Goal: Task Accomplishment & Management: Use online tool/utility

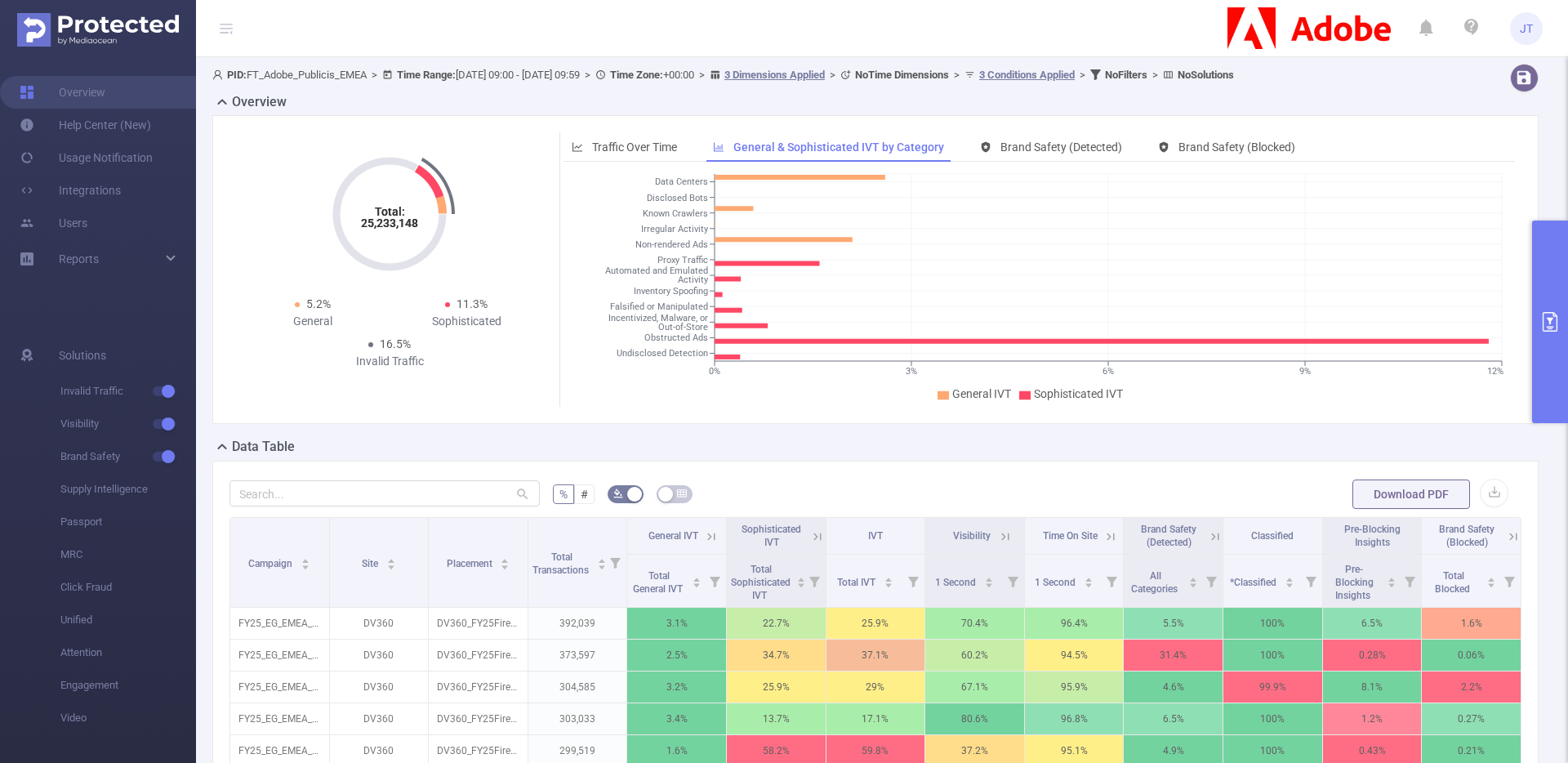
click at [1552, 334] on button "primary" at bounding box center [1550, 321] width 36 height 203
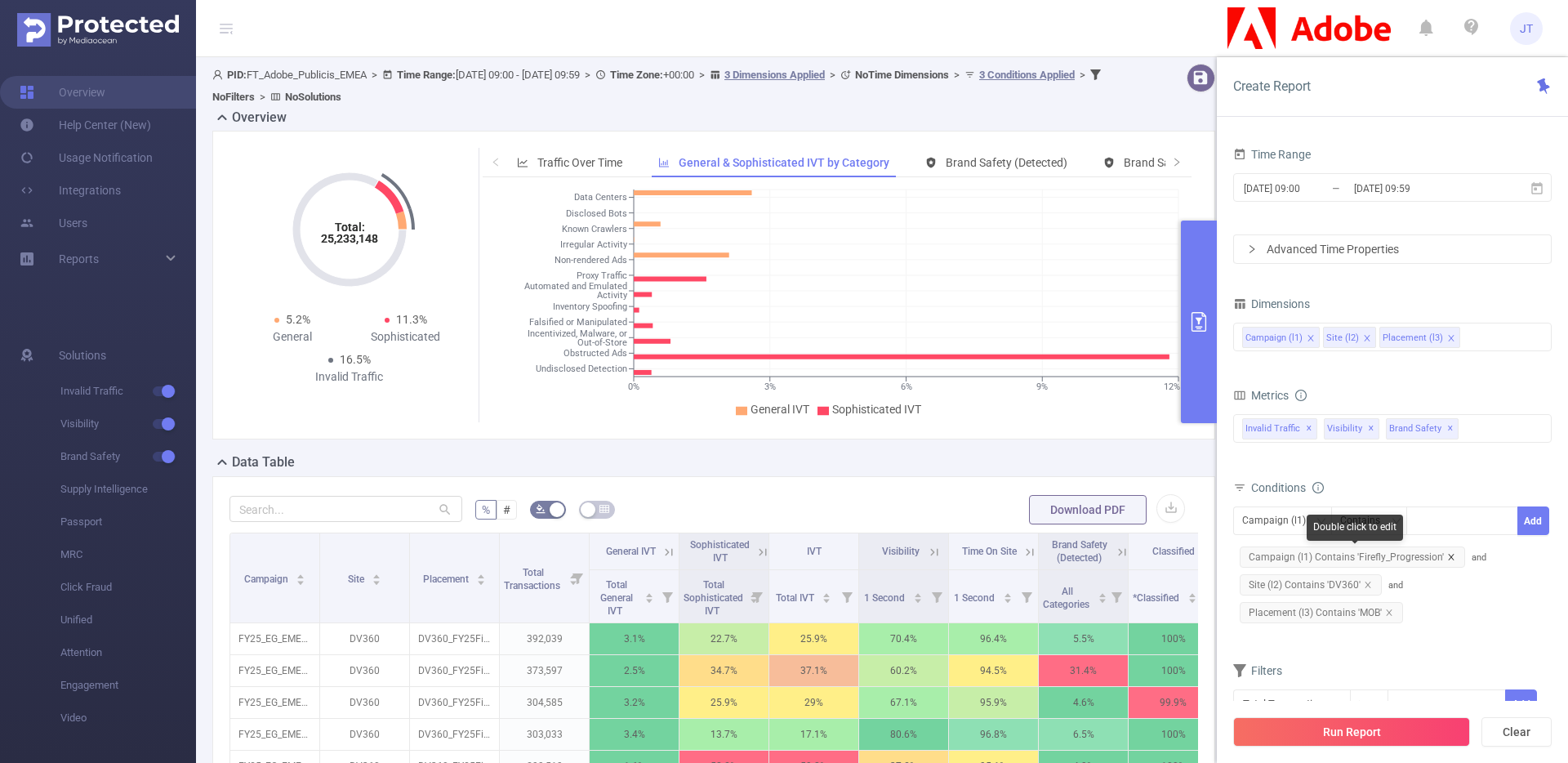
click at [1449, 556] on icon "icon: close" at bounding box center [1451, 557] width 8 height 8
click at [1428, 525] on div at bounding box center [1462, 521] width 94 height 27
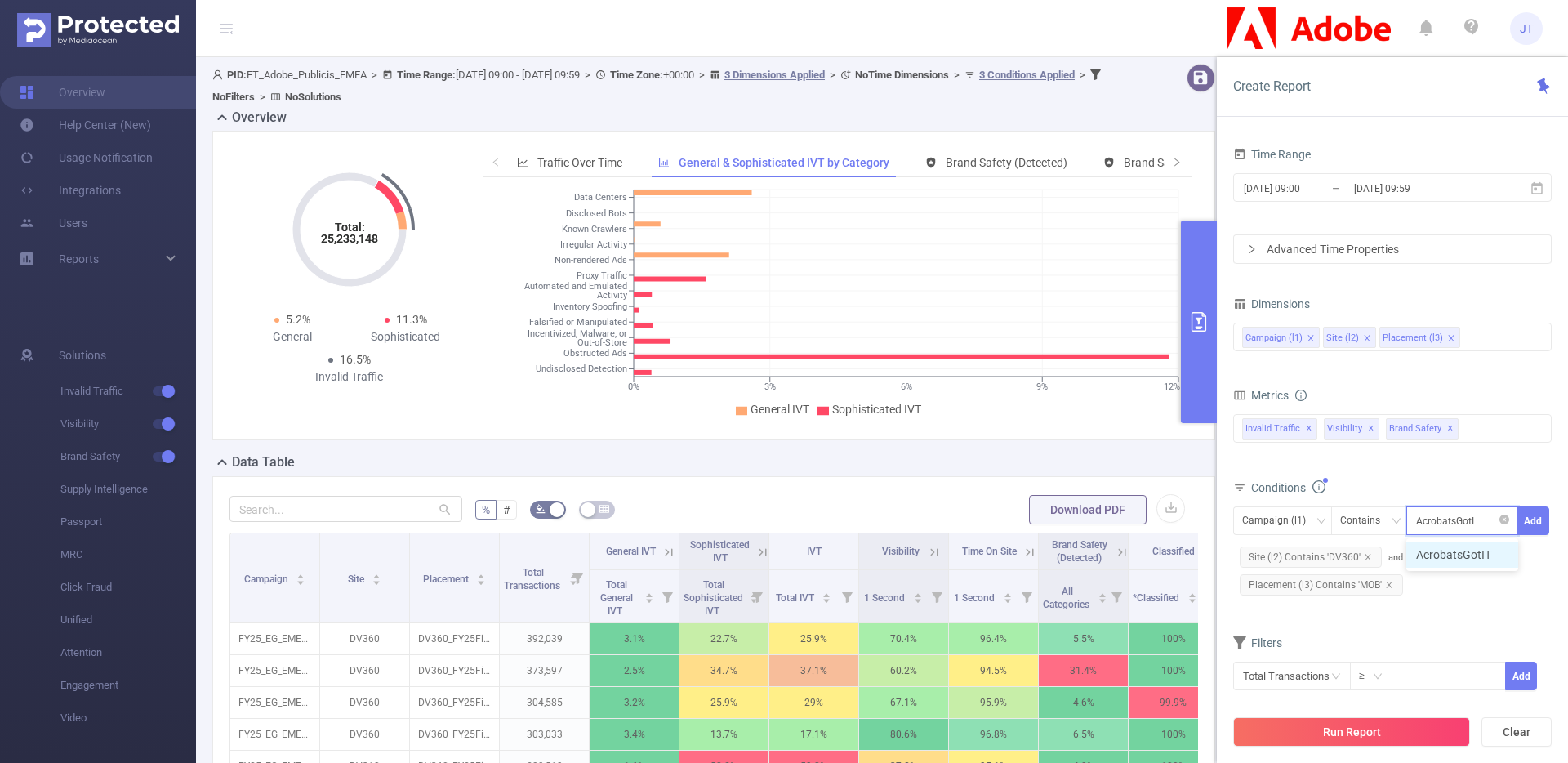
type input "AcrobatsGotIt"
click at [1426, 545] on li "AcrobatsGotIt" at bounding box center [1462, 554] width 112 height 26
click at [1541, 539] on span "Campaign (l1) Contains AcrobatsGotIt Add" at bounding box center [1392, 533] width 319 height 53
click at [1535, 525] on button "Add" at bounding box center [1533, 521] width 31 height 29
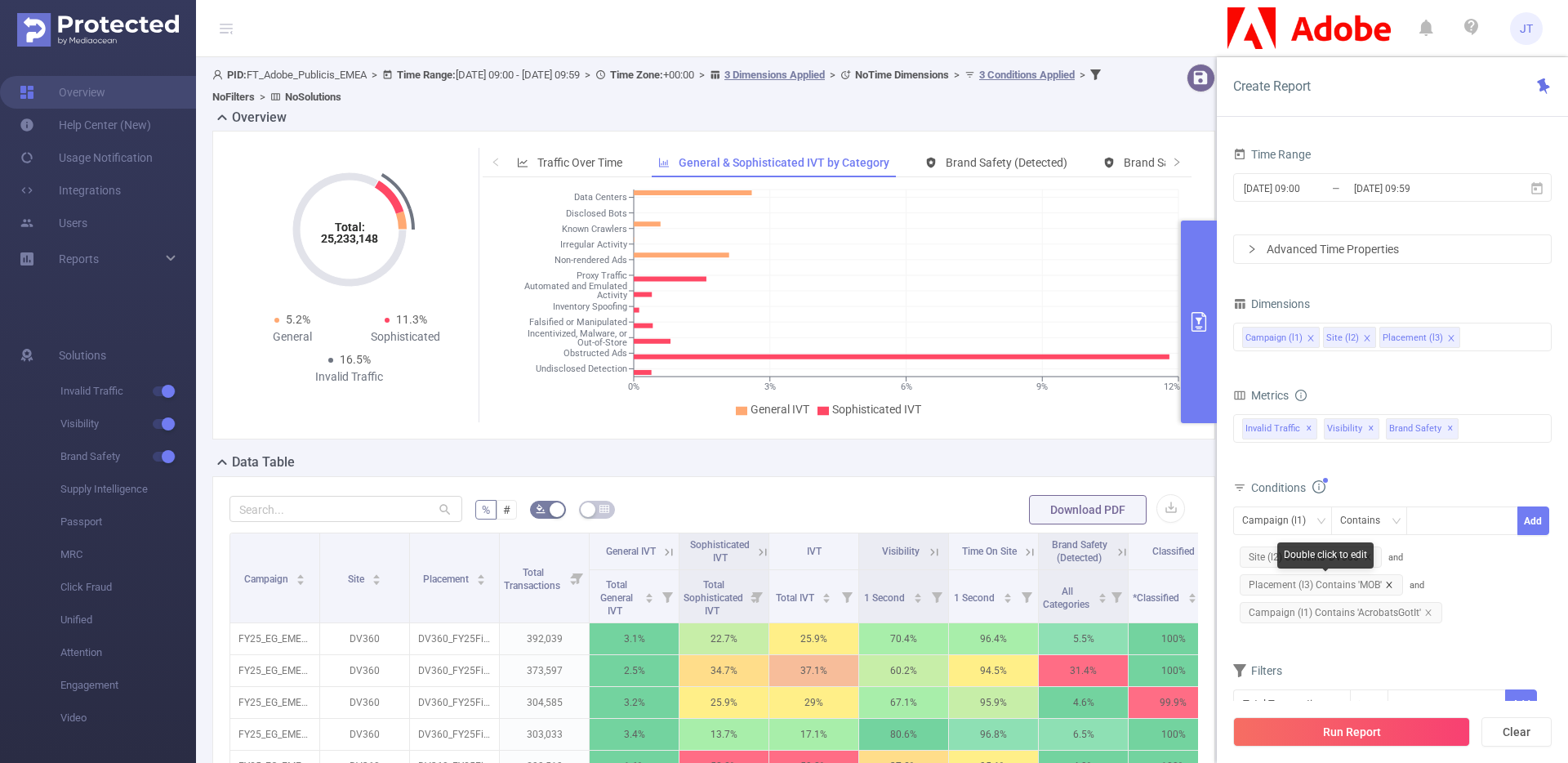
click at [1388, 583] on icon "icon: close" at bounding box center [1388, 584] width 6 height 6
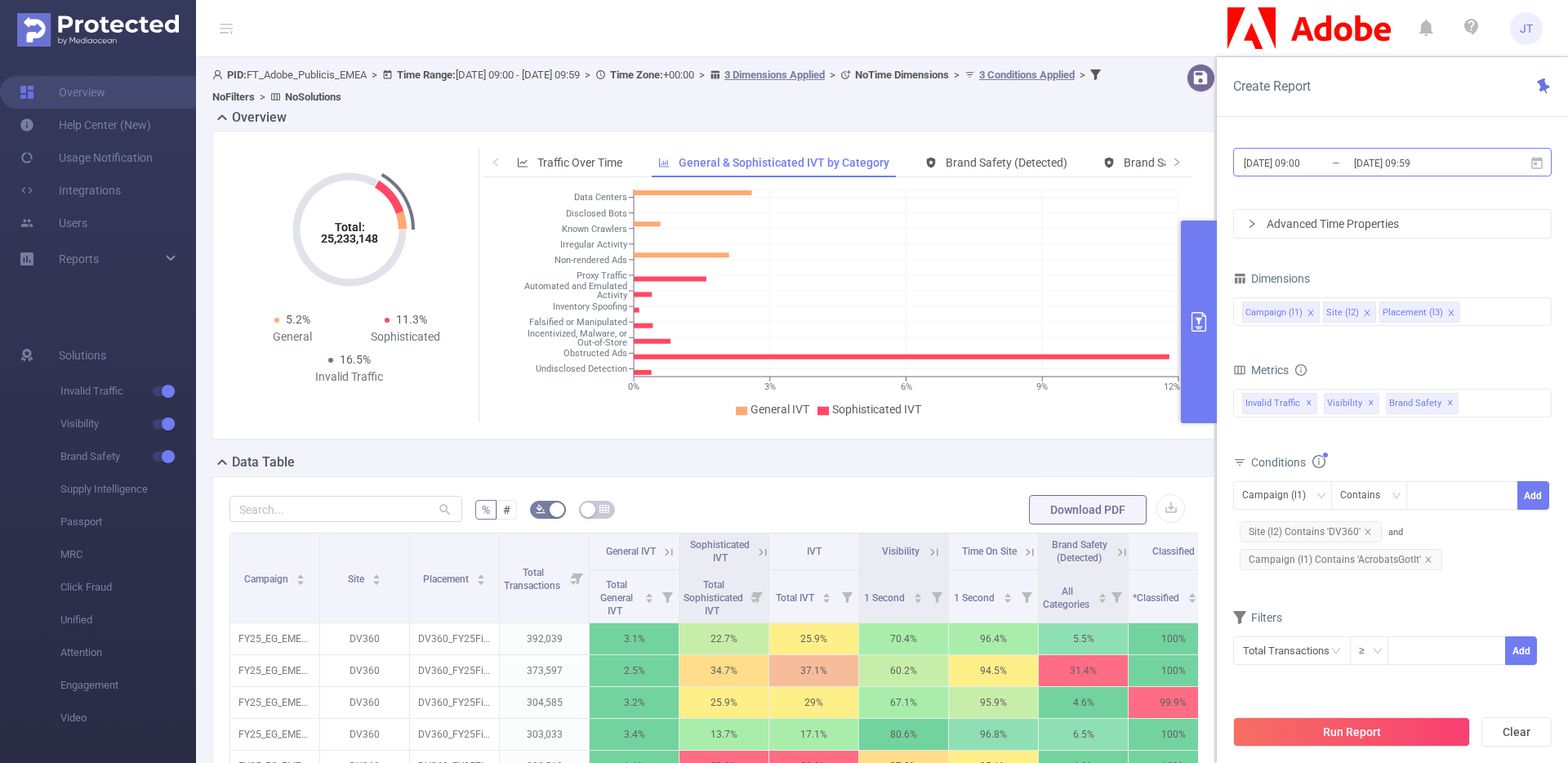
click at [1318, 167] on input "[DATE] 09:00" at bounding box center [1309, 163] width 132 height 22
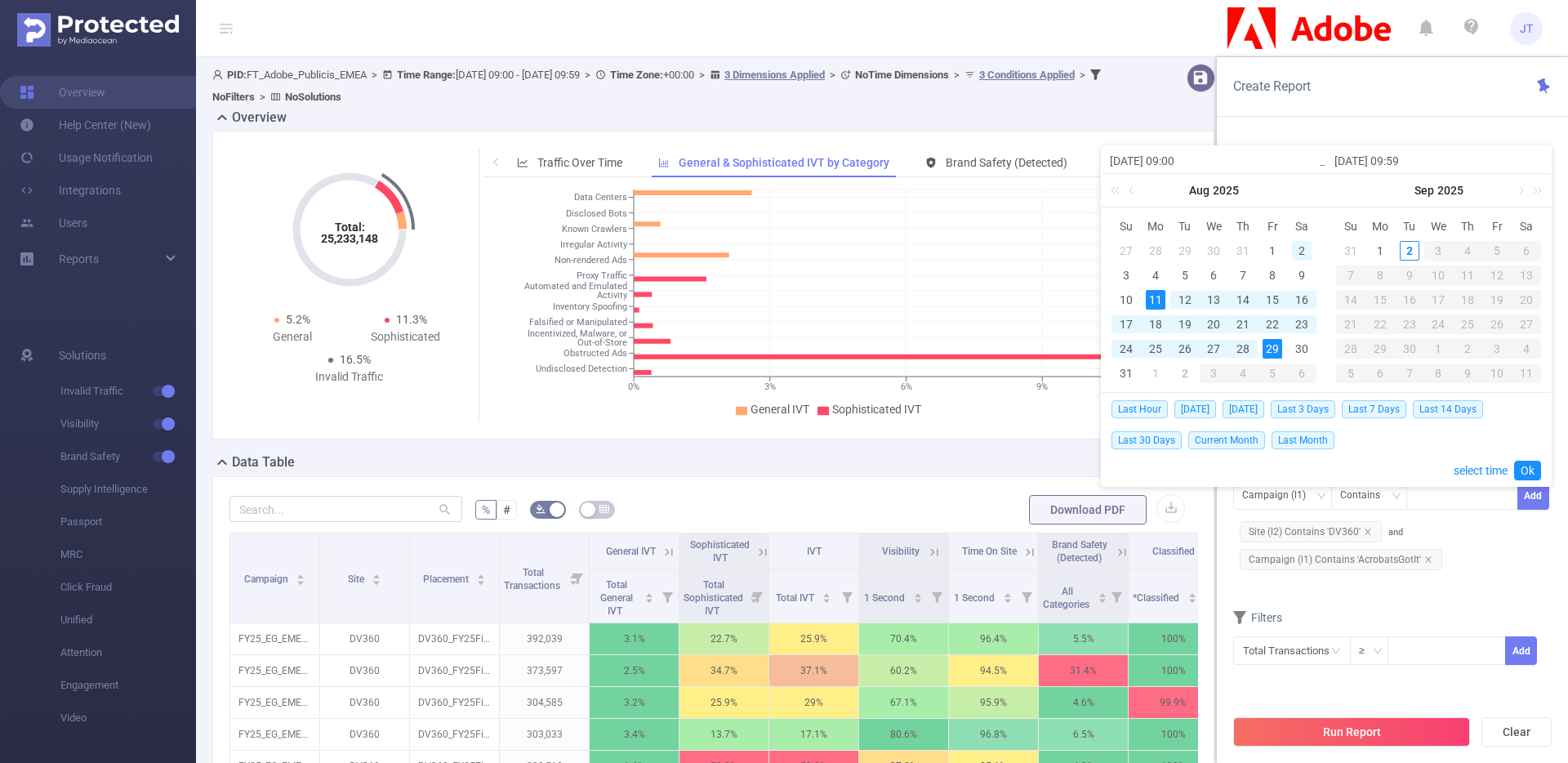
click at [1296, 252] on div "2" at bounding box center [1302, 251] width 20 height 20
click at [1275, 349] on div "29" at bounding box center [1272, 348] width 20 height 20
type input "[DATE] 09:00"
click at [1525, 473] on link "Ok" at bounding box center [1527, 471] width 27 height 20
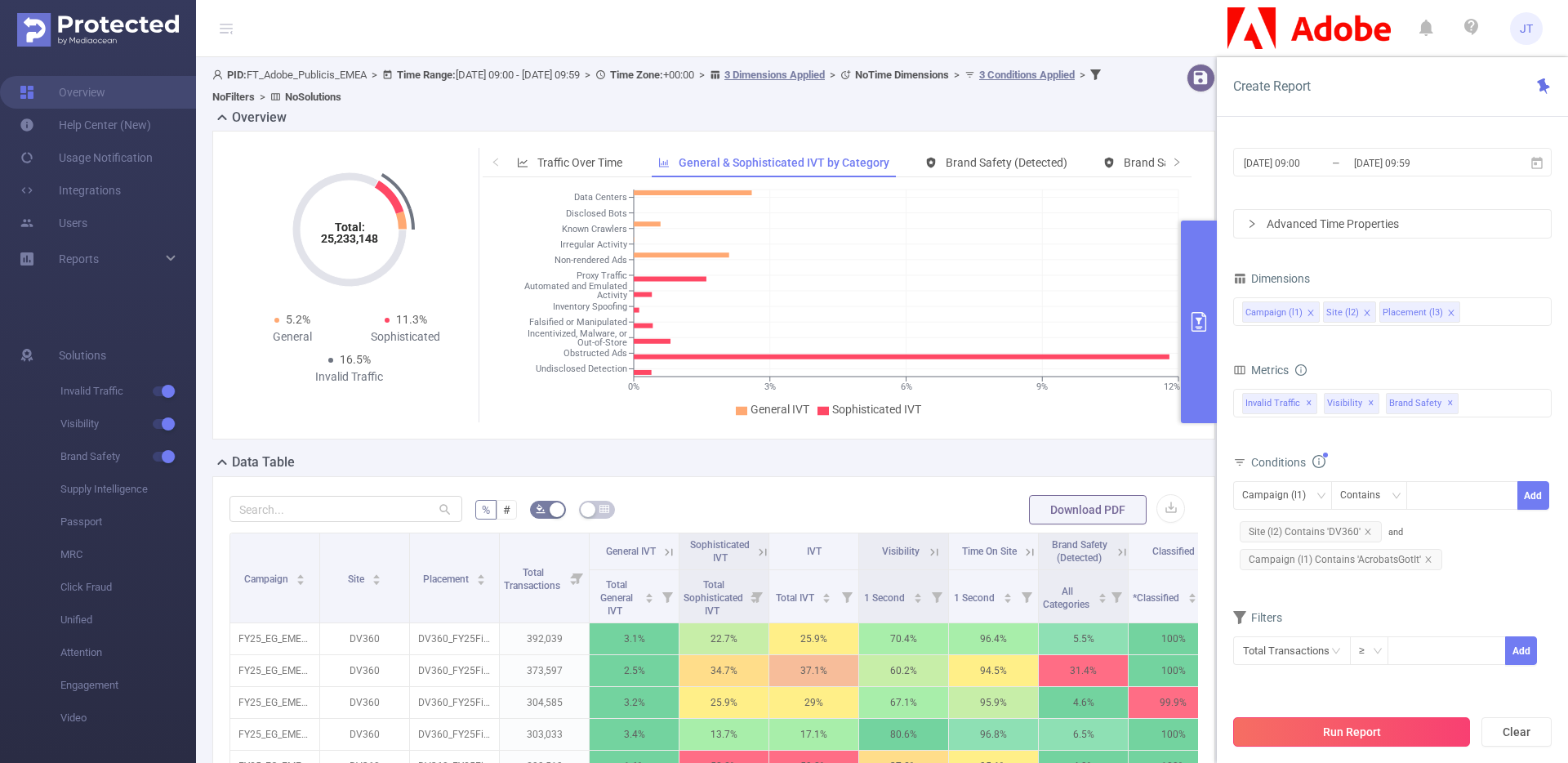
click at [1335, 729] on button "Run Report" at bounding box center [1352, 732] width 237 height 30
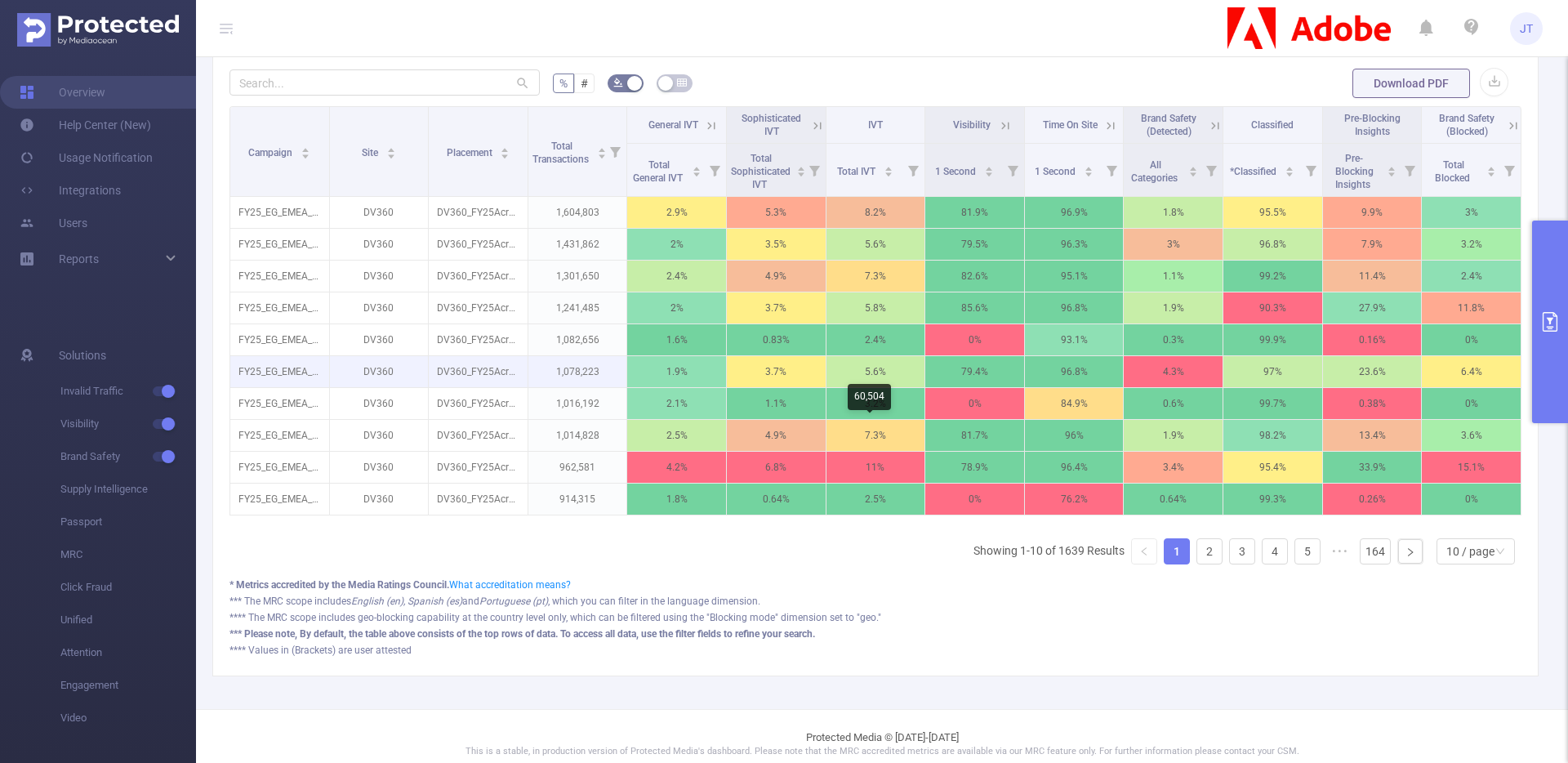
scroll to position [439, 0]
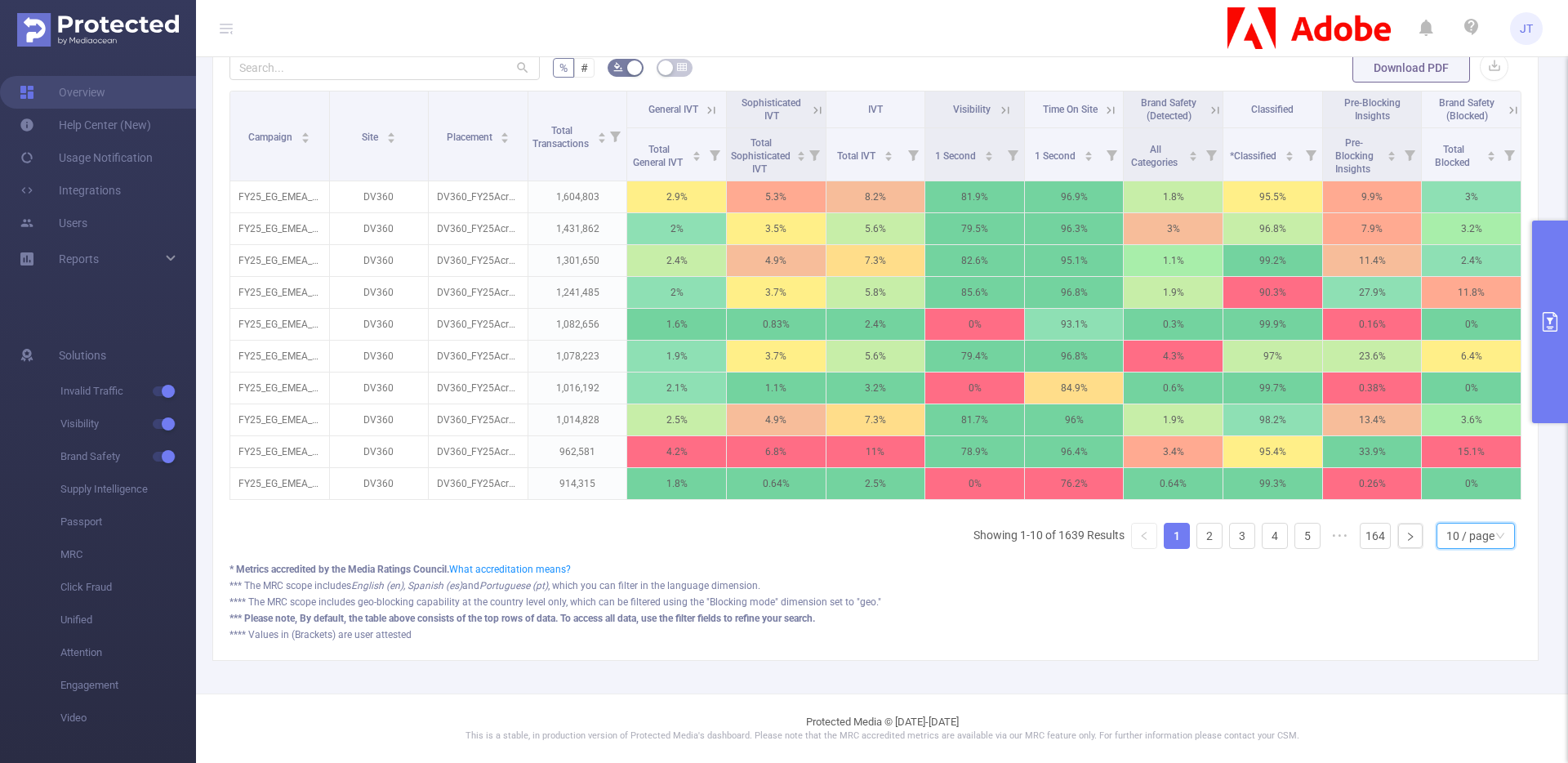
click at [1493, 539] on div "10 / page" at bounding box center [1476, 535] width 79 height 26
click at [1449, 506] on li "50 / page" at bounding box center [1463, 519] width 79 height 26
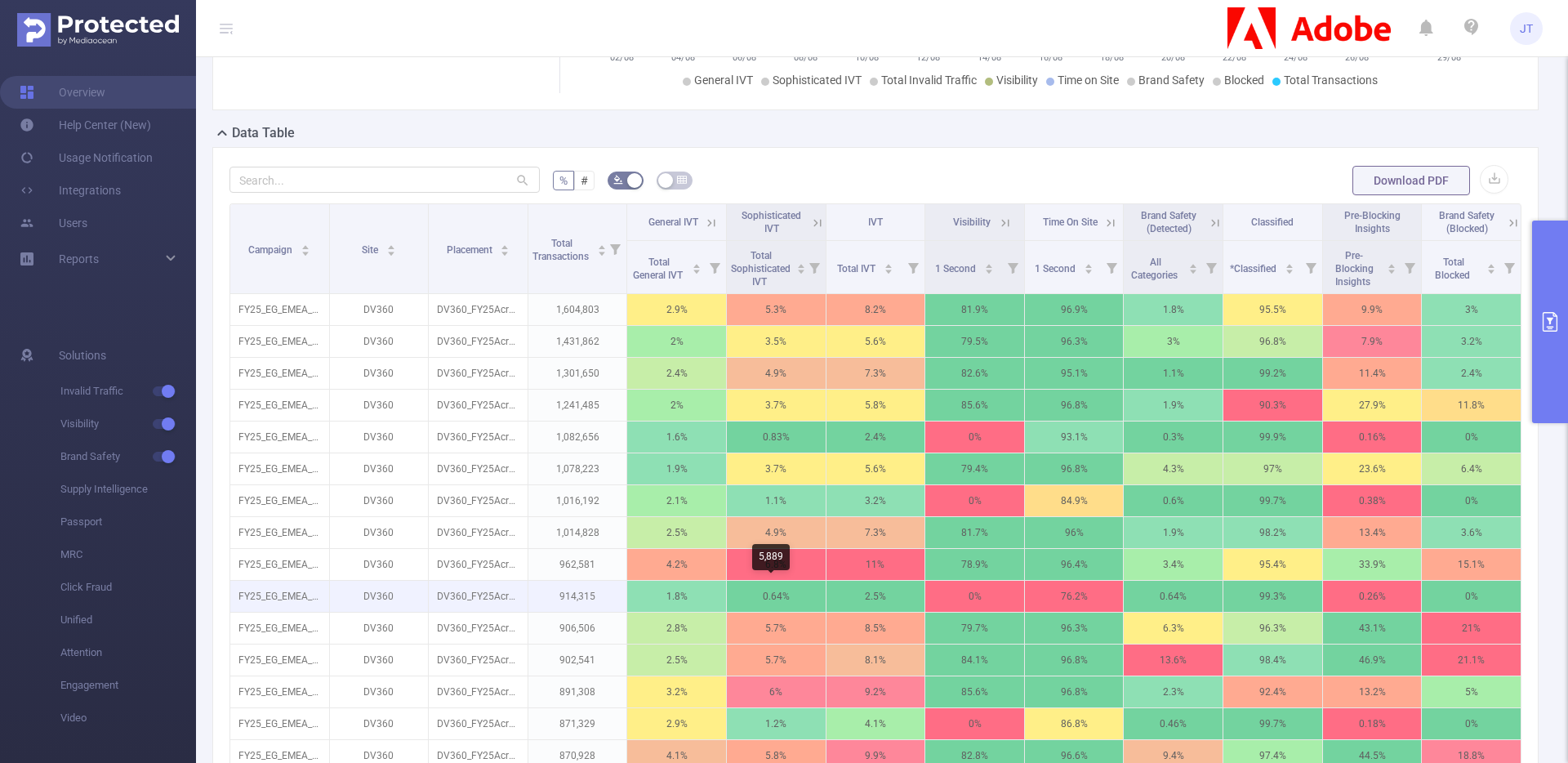
scroll to position [0, 0]
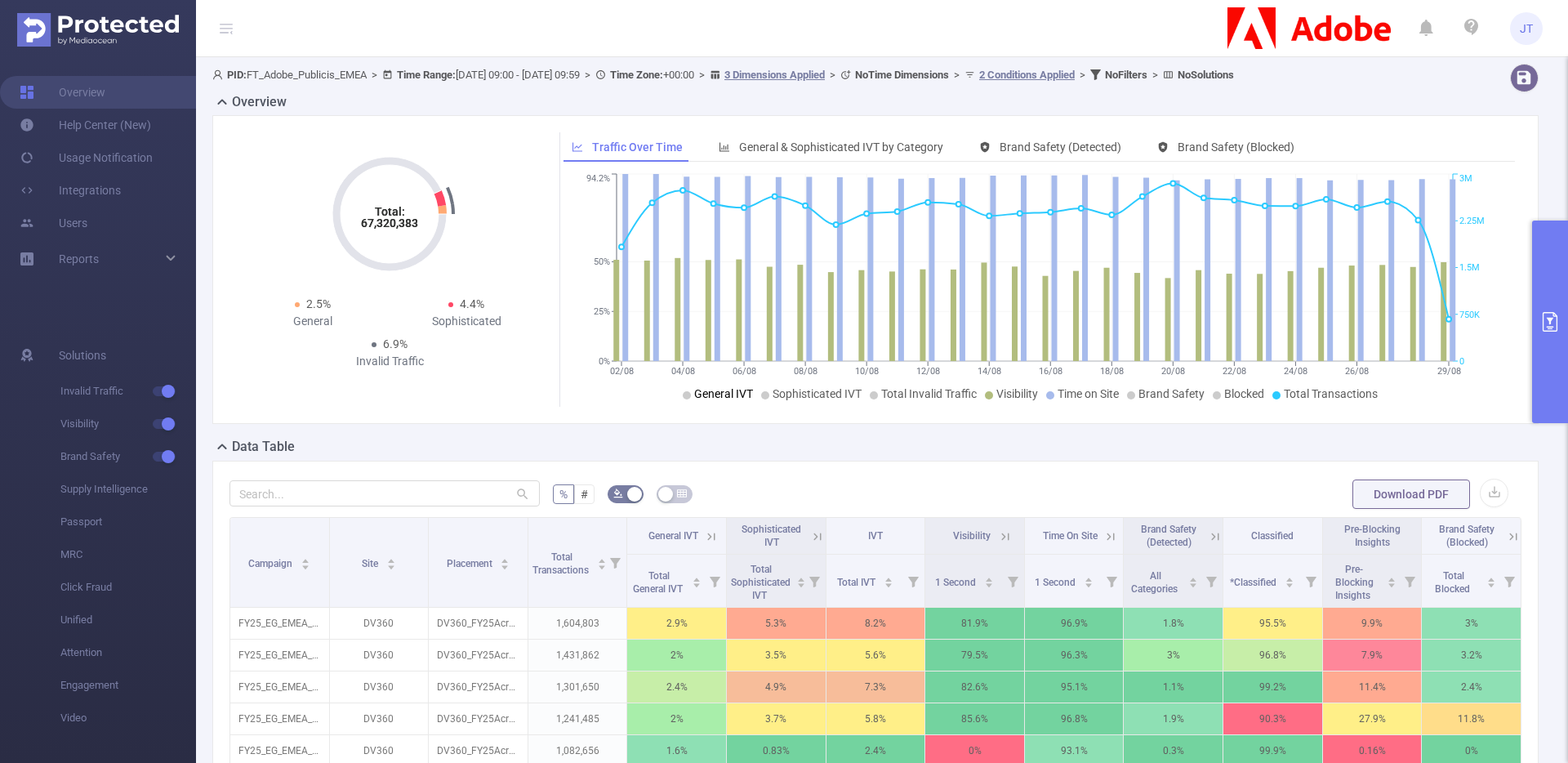
click at [717, 396] on span "General IVT" at bounding box center [724, 394] width 59 height 13
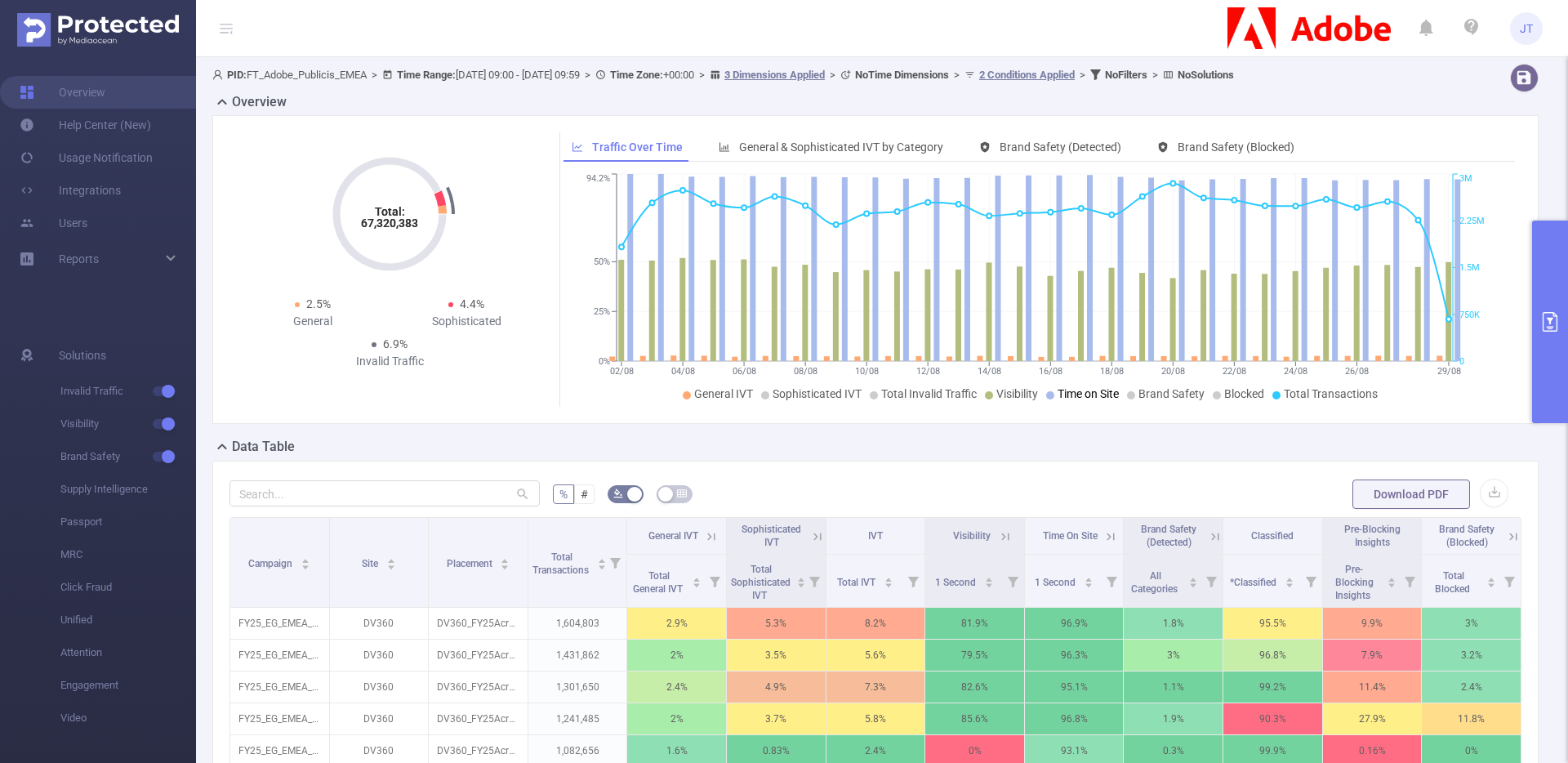
click at [1067, 401] on li "Time on Site" at bounding box center [1083, 394] width 73 height 17
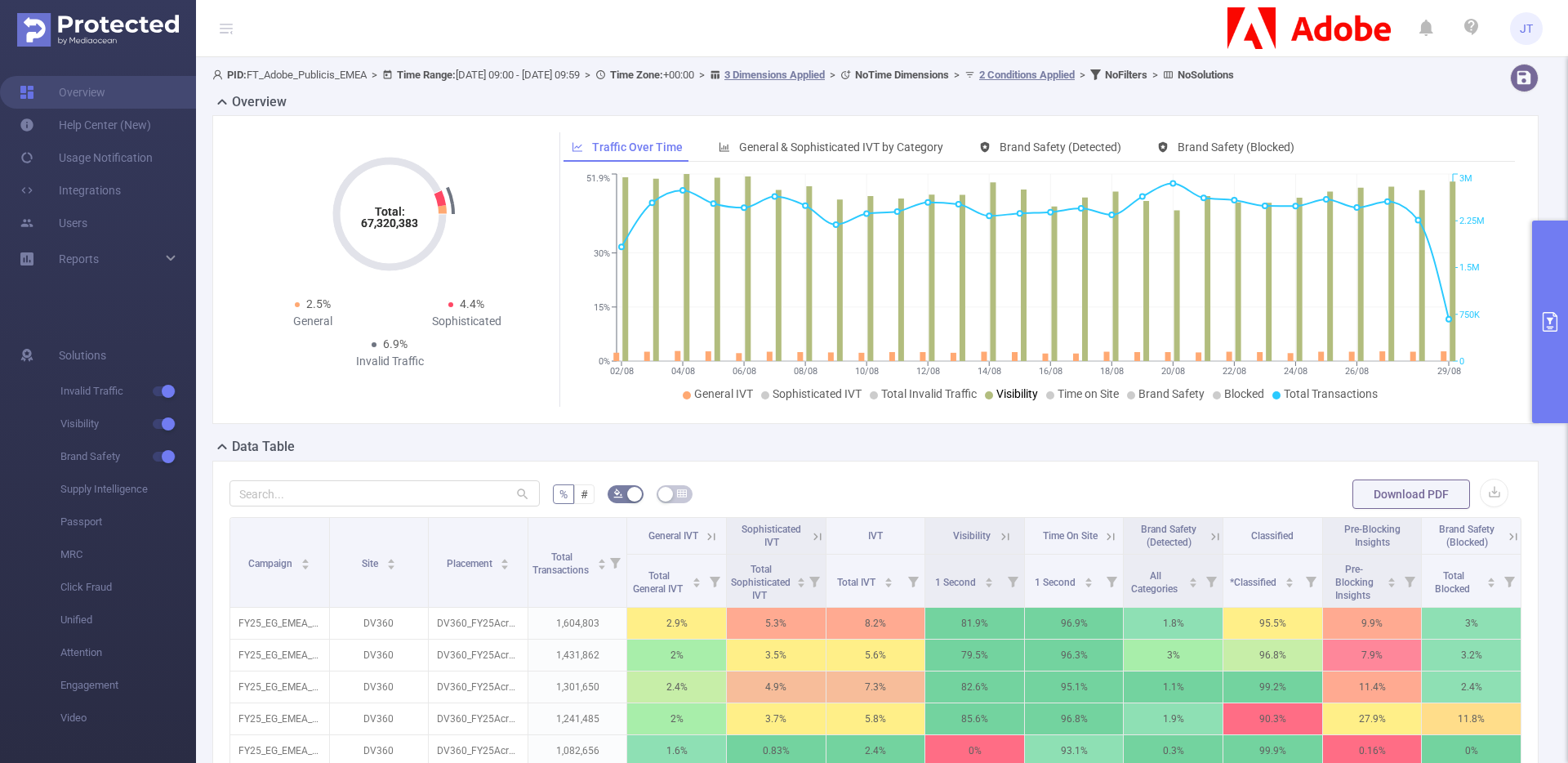
click at [1008, 396] on span "Visibility" at bounding box center [1017, 394] width 41 height 13
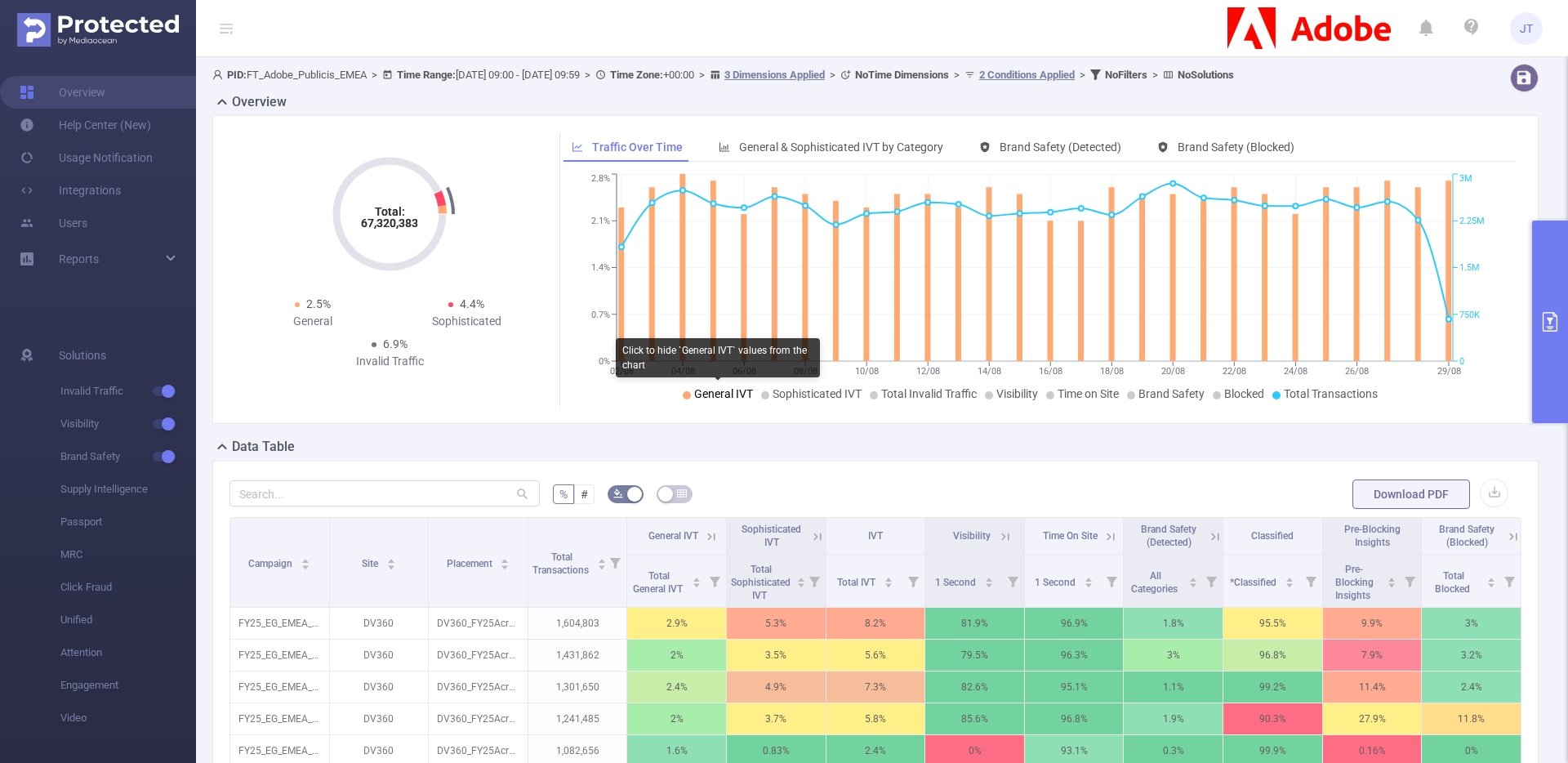
click at [726, 396] on span "General IVT" at bounding box center [724, 394] width 59 height 13
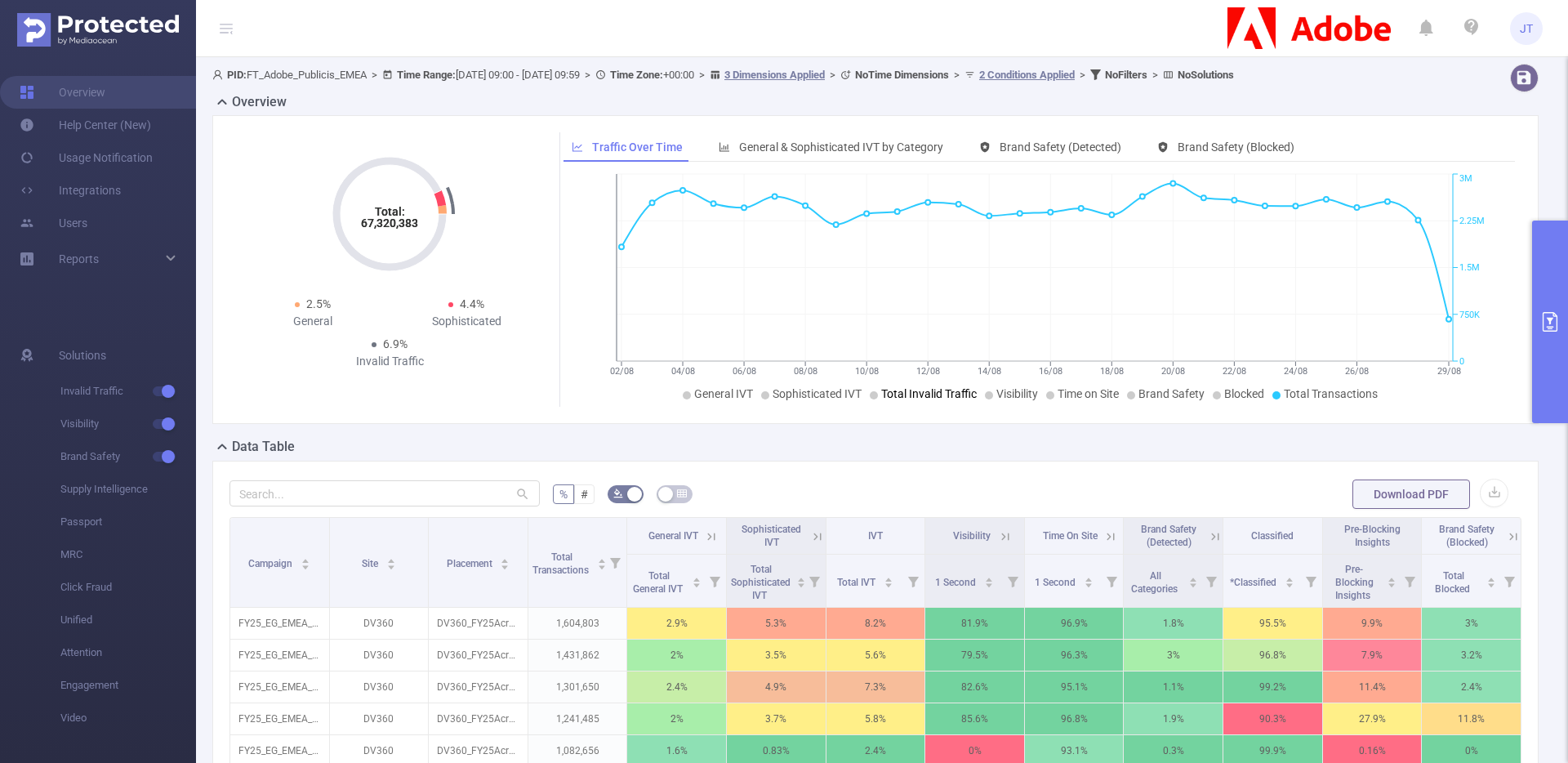
click at [935, 396] on span "Total Invalid Traffic" at bounding box center [929, 394] width 95 height 13
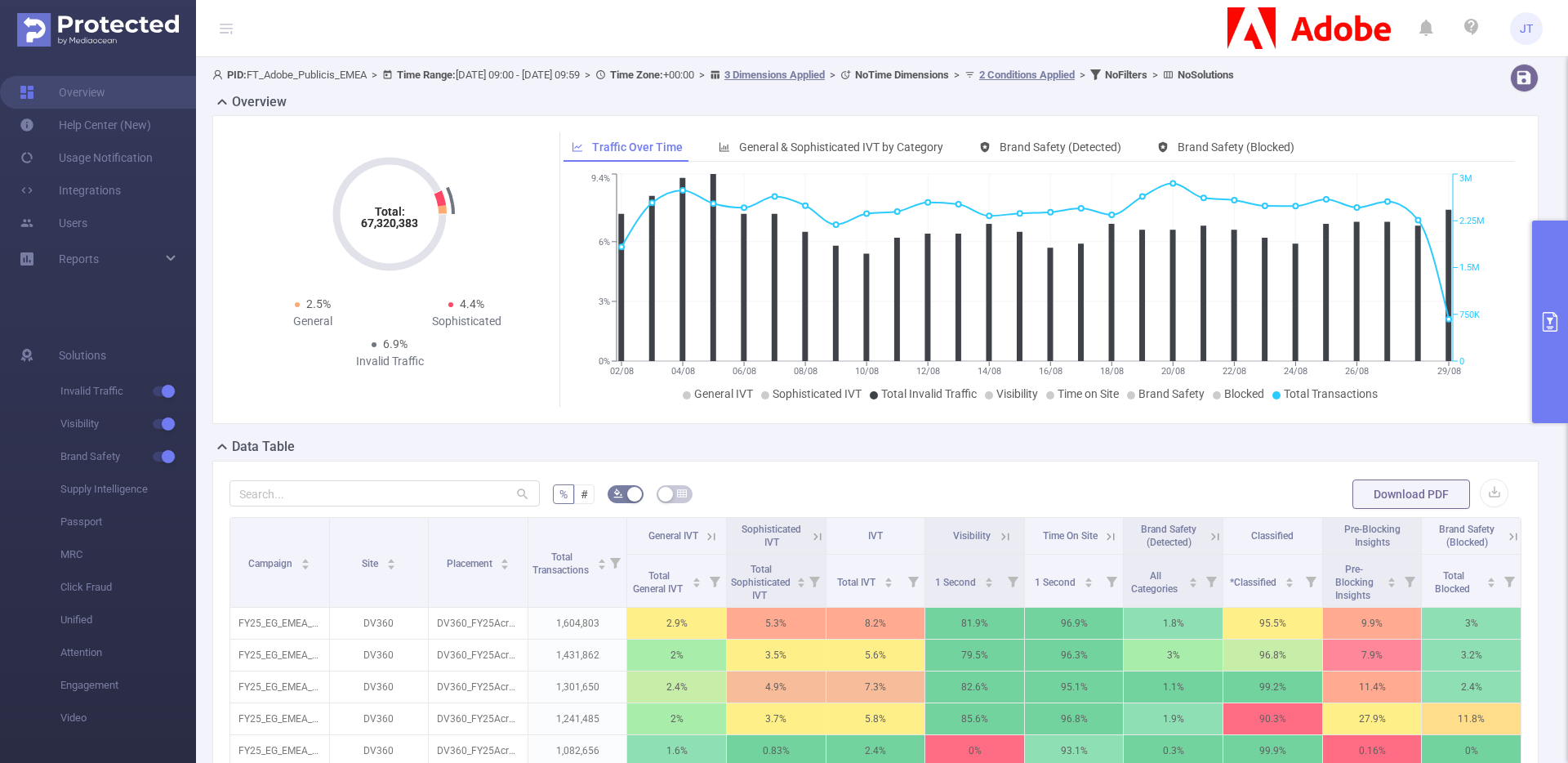
click at [1543, 316] on icon "primary" at bounding box center [1551, 322] width 20 height 20
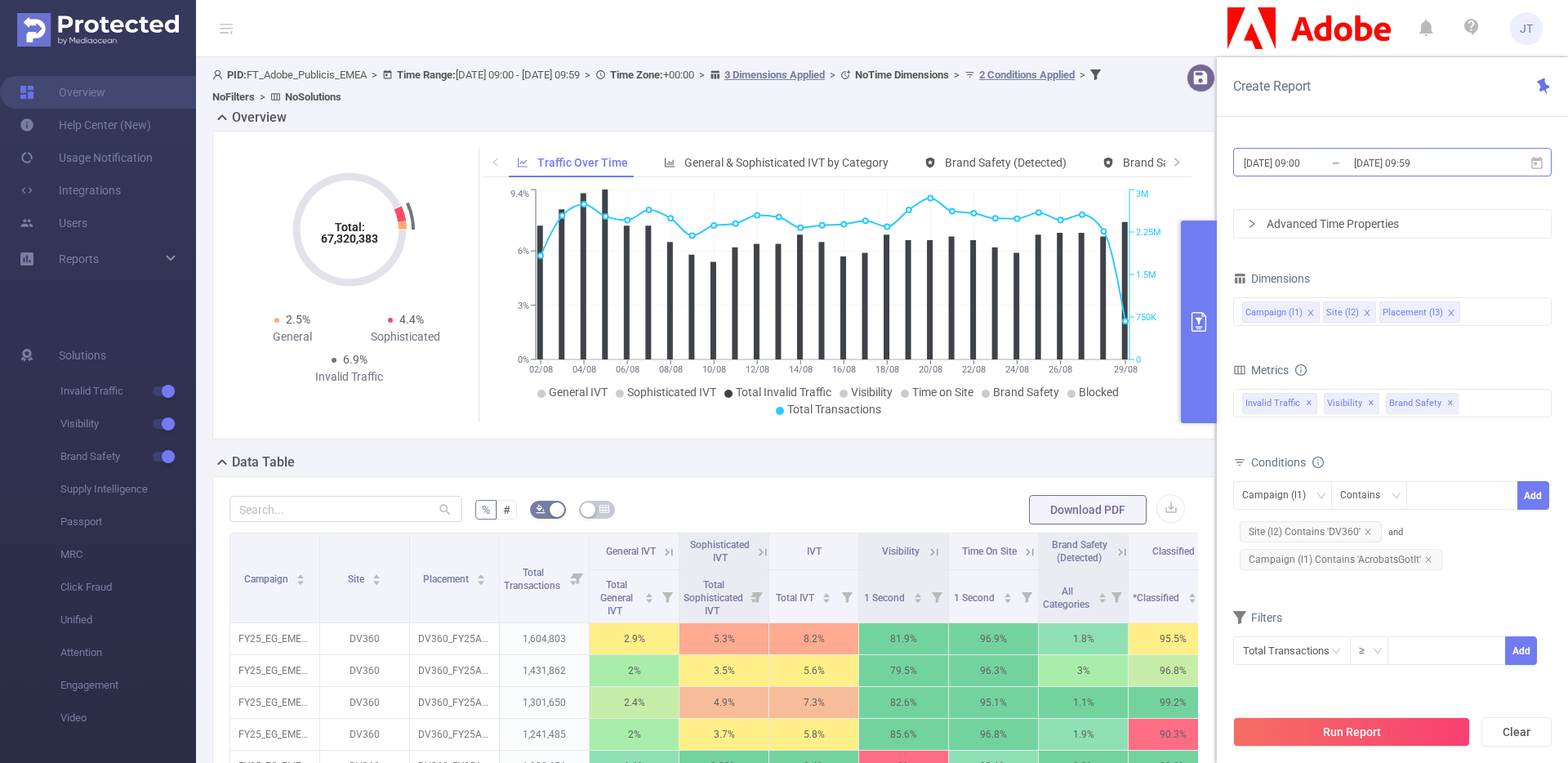
click at [1296, 166] on input "[DATE] 09:00" at bounding box center [1309, 163] width 132 height 22
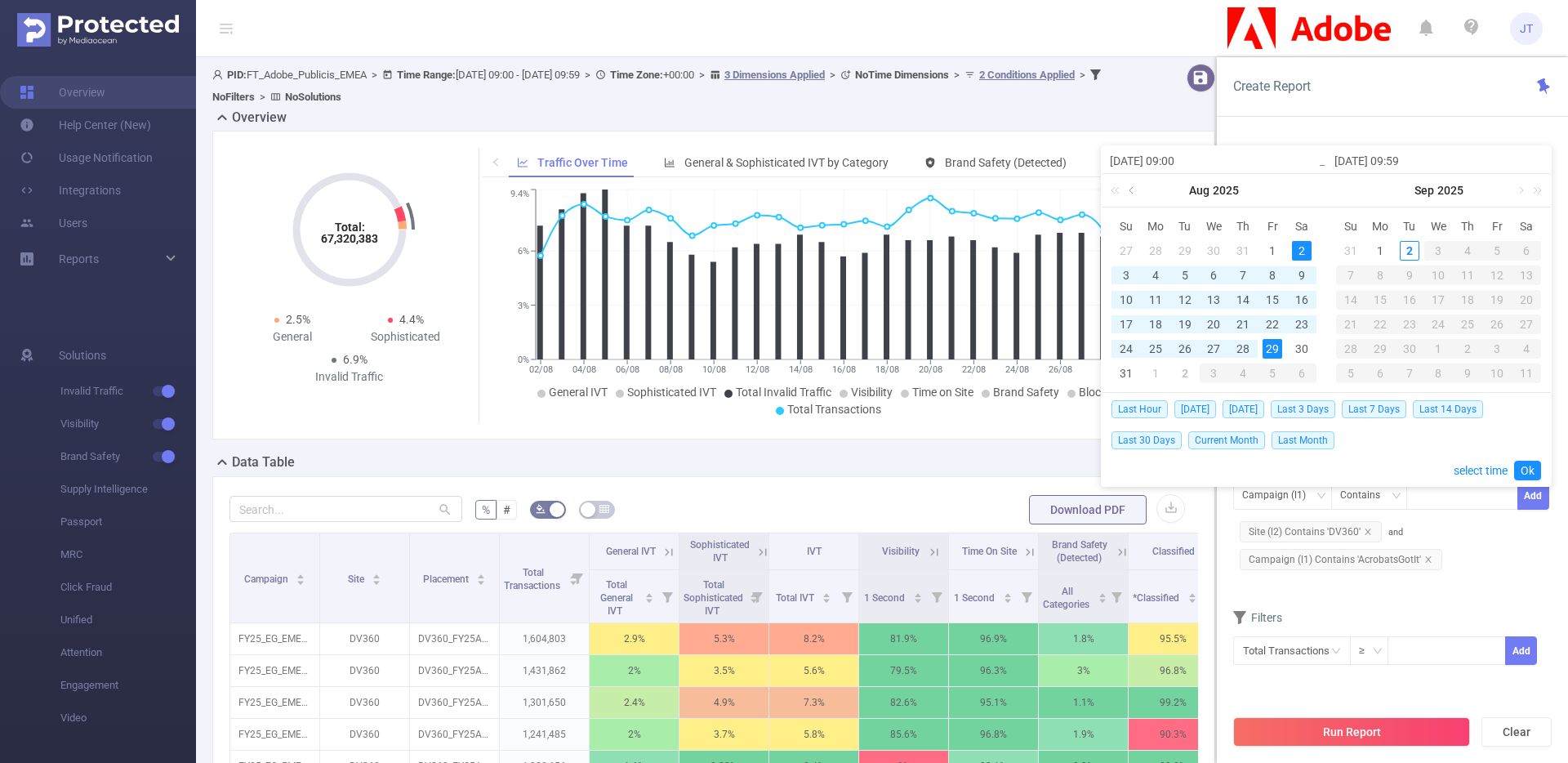
click at [1136, 190] on link at bounding box center [1133, 190] width 15 height 32
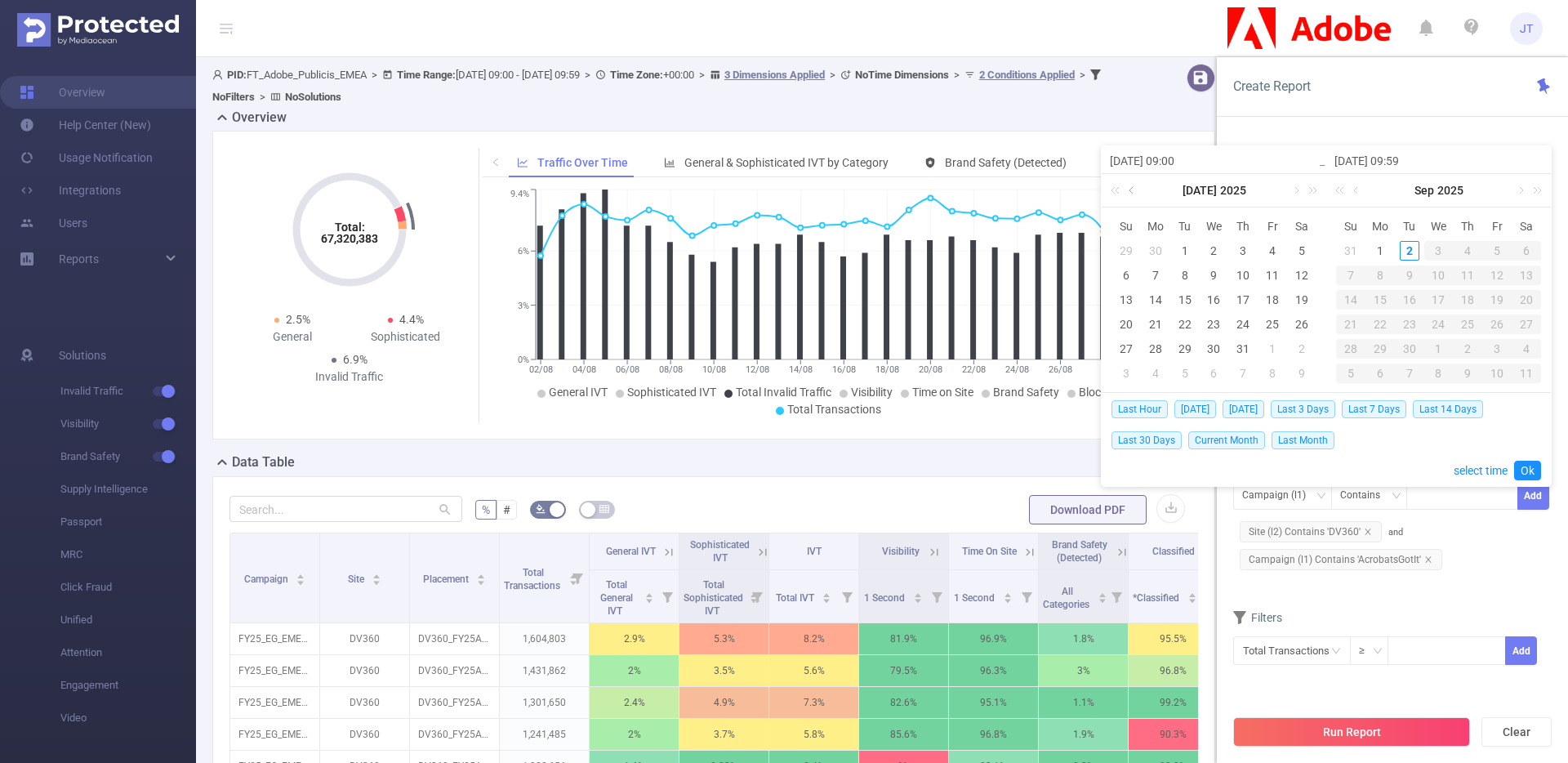
click at [1136, 190] on link at bounding box center [1133, 190] width 15 height 32
click at [1134, 196] on link at bounding box center [1133, 190] width 15 height 32
click at [1297, 348] on div "31" at bounding box center [1302, 348] width 20 height 20
click at [1412, 250] on div "2" at bounding box center [1410, 251] width 20 height 20
type input "[DATE] 09:00"
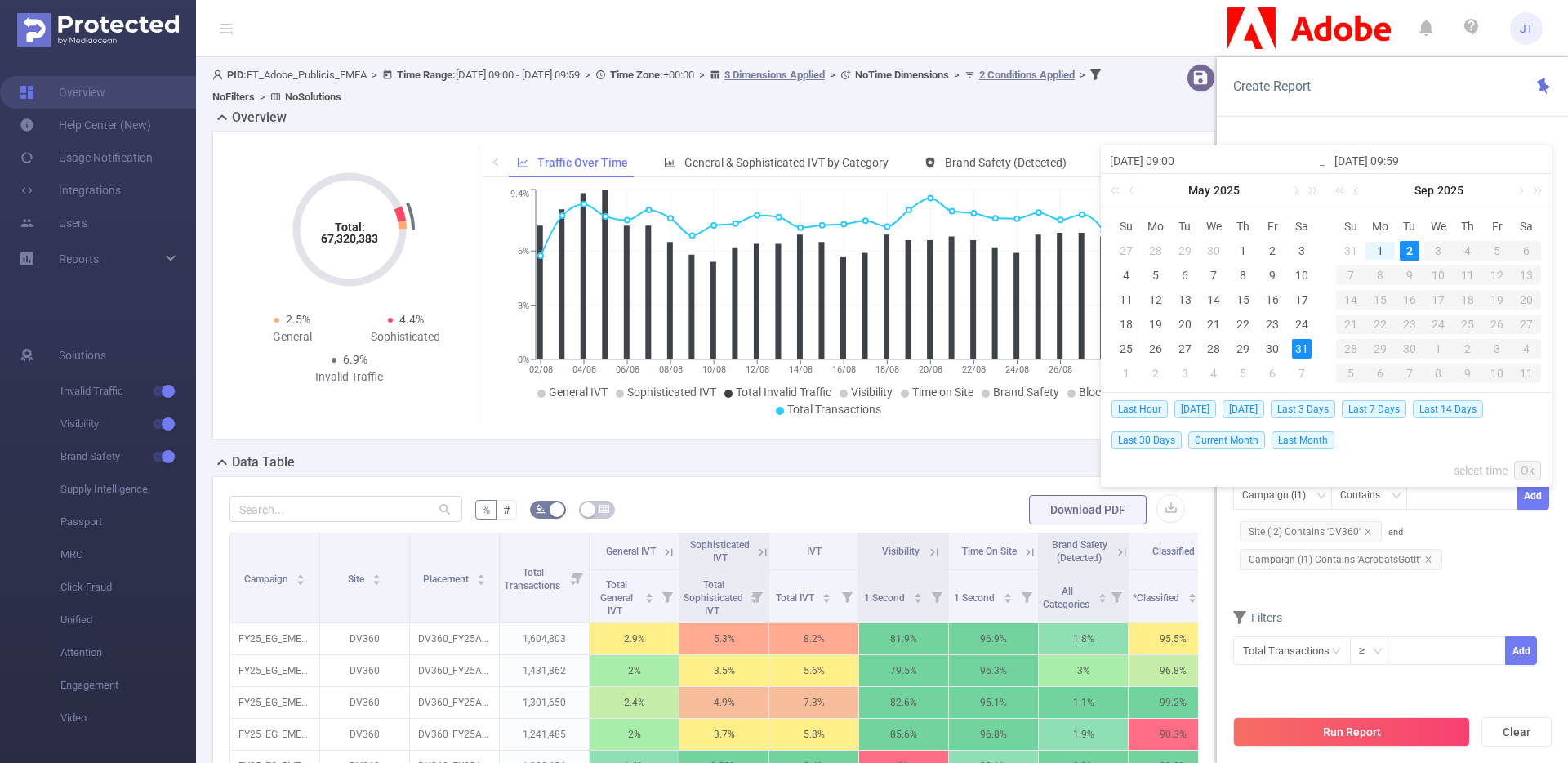
type input "[DATE] 09:59"
type input "[DATE] 09:00"
type input "[DATE] 09:59"
click at [1527, 471] on link "Ok" at bounding box center [1527, 471] width 27 height 20
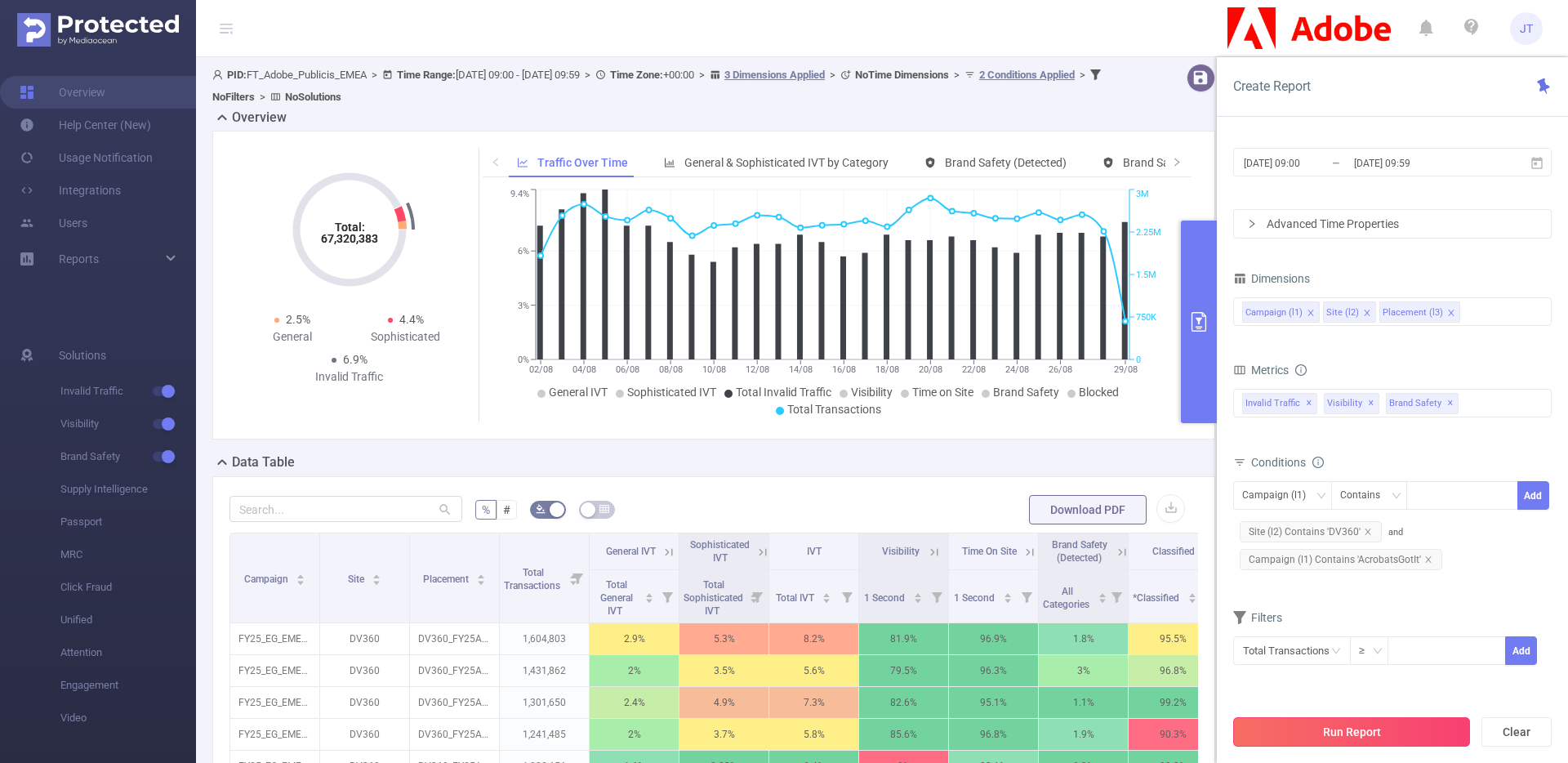
click at [1373, 717] on button "Run Report" at bounding box center [1352, 732] width 237 height 30
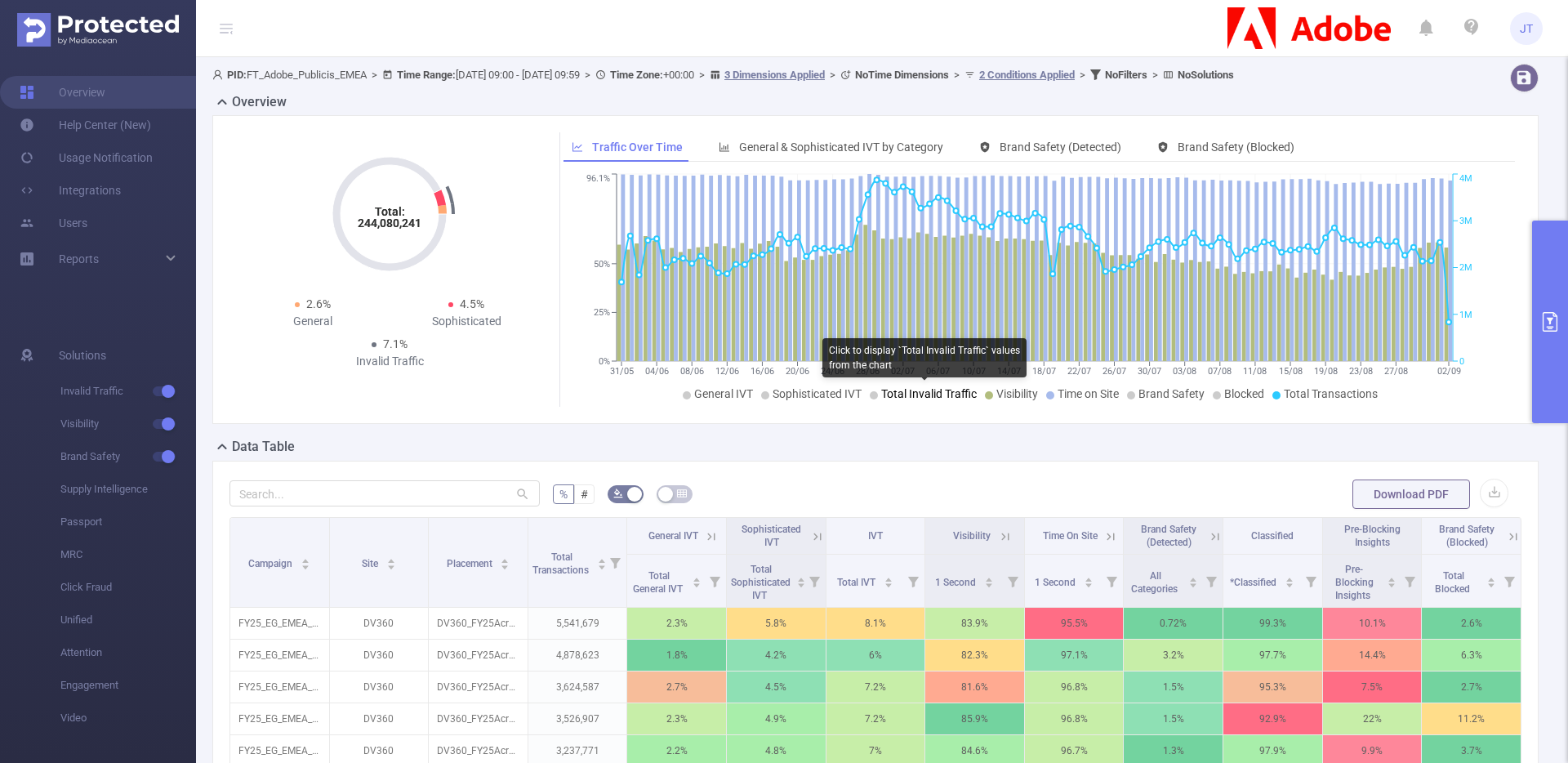
click at [917, 393] on span "Total Invalid Traffic" at bounding box center [929, 394] width 95 height 13
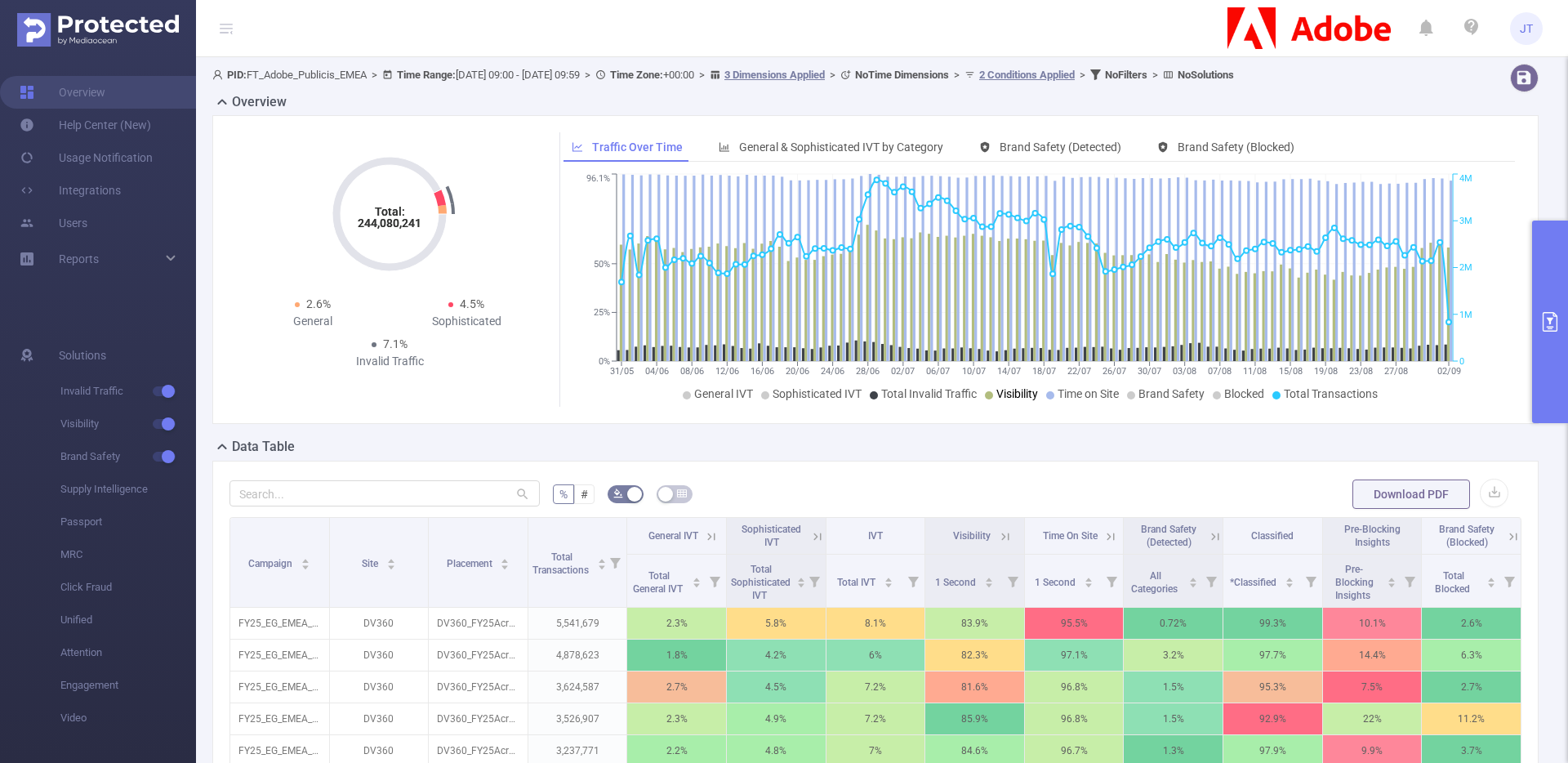
click at [997, 394] on span "Visibility" at bounding box center [1017, 394] width 41 height 13
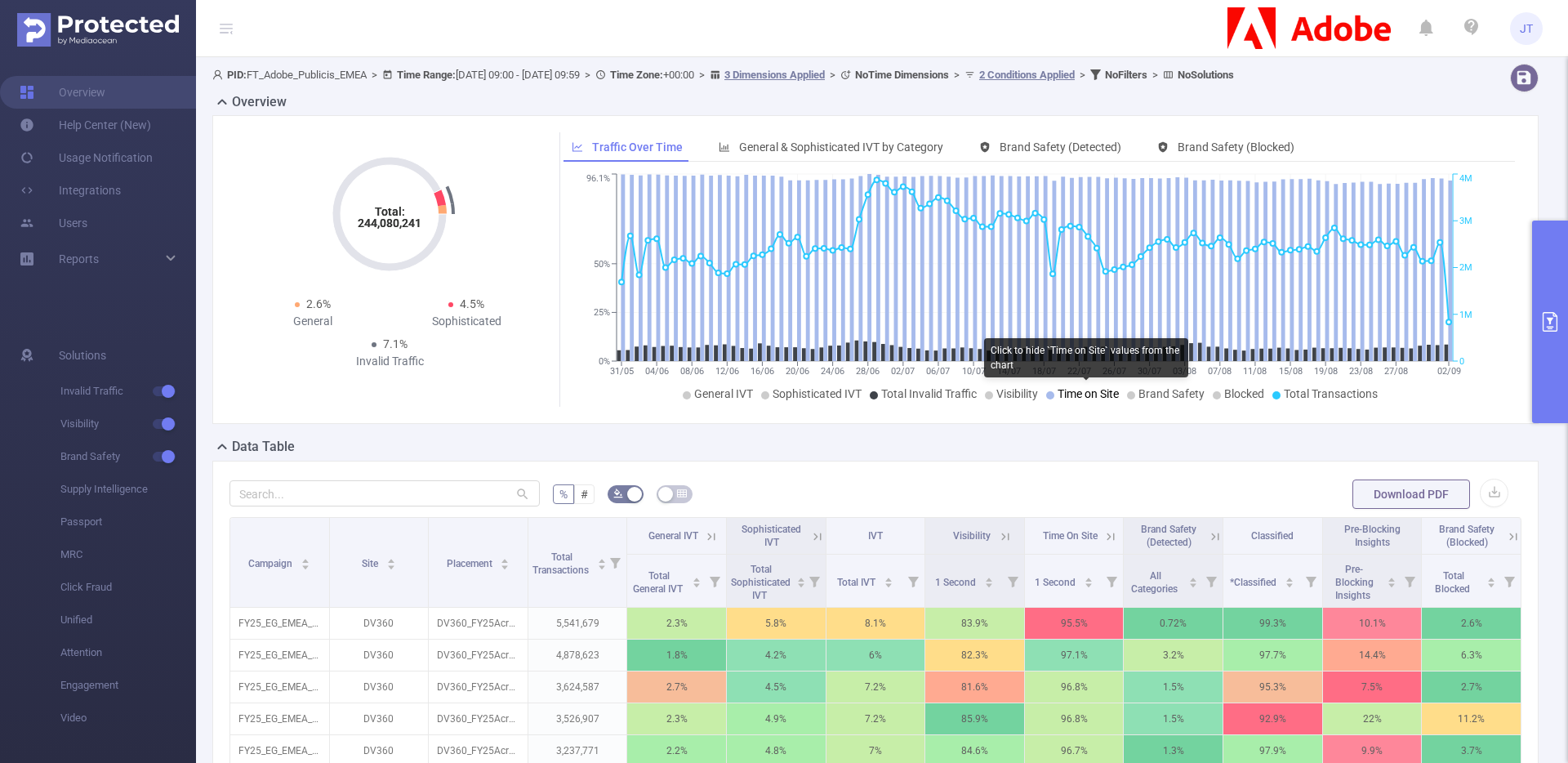
click at [1058, 397] on span "Time on Site" at bounding box center [1089, 394] width 61 height 13
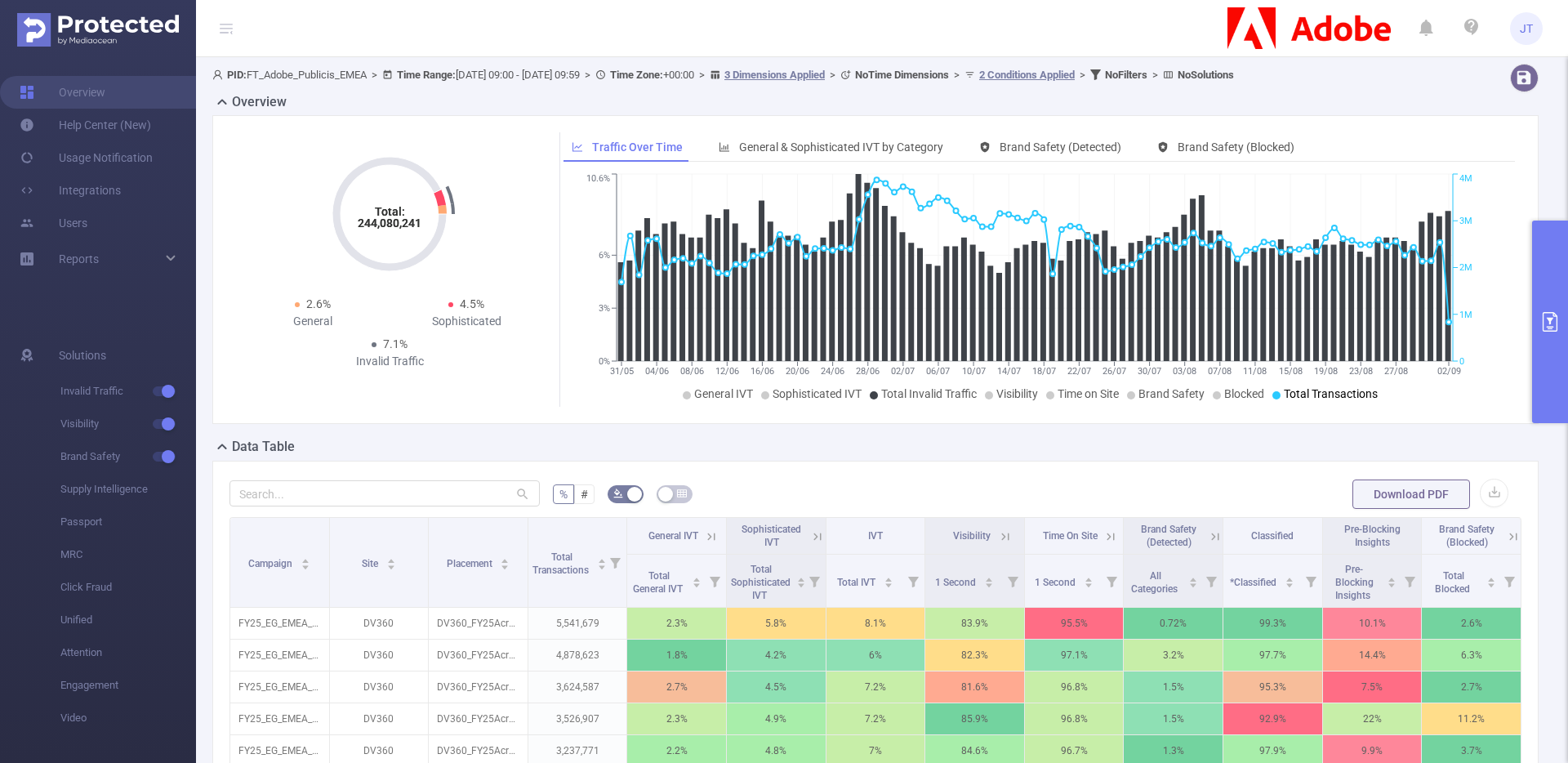
click at [1300, 396] on span "Total Transactions" at bounding box center [1330, 394] width 94 height 13
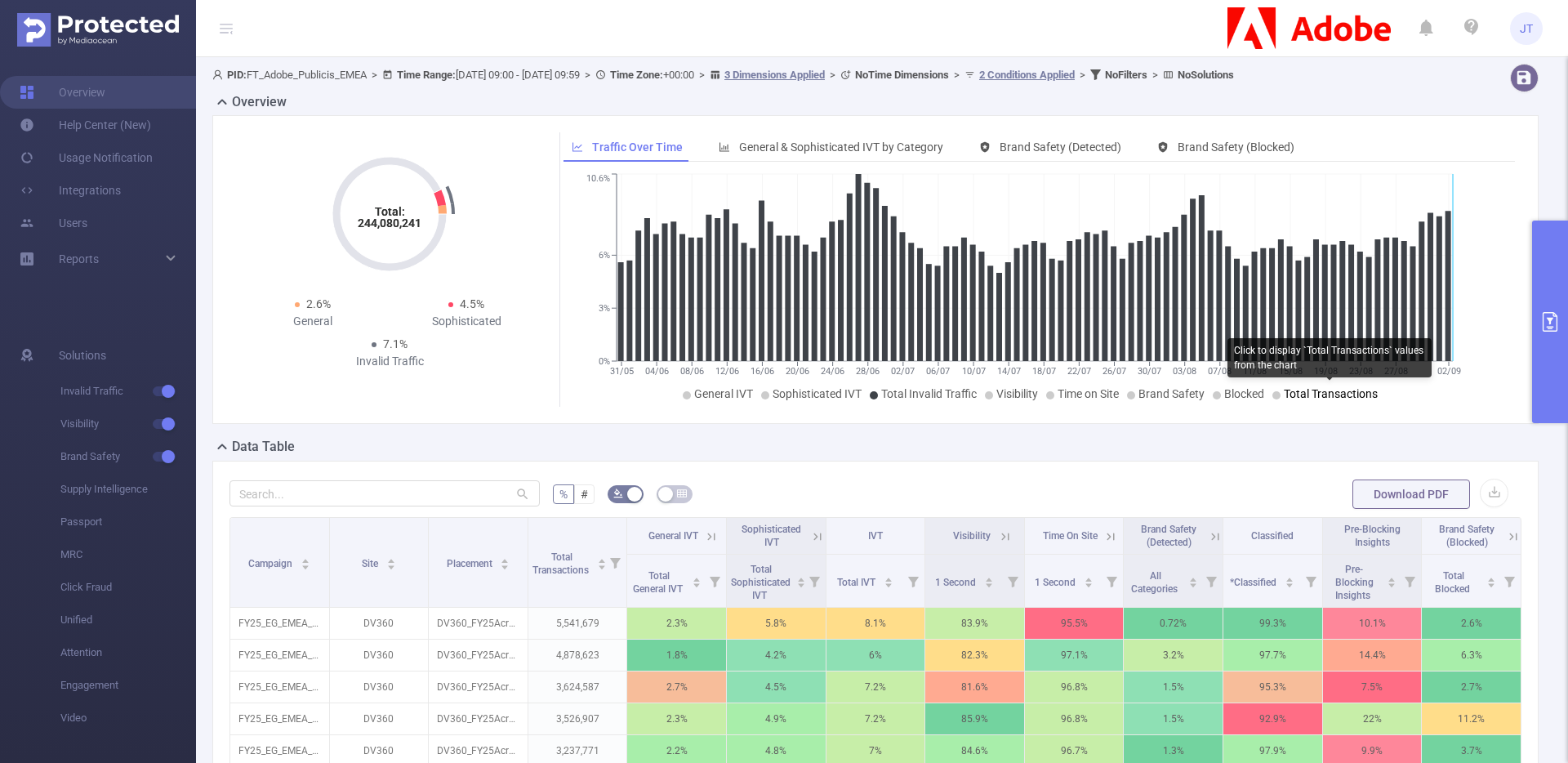
click at [1312, 395] on span "Total Transactions" at bounding box center [1330, 394] width 94 height 13
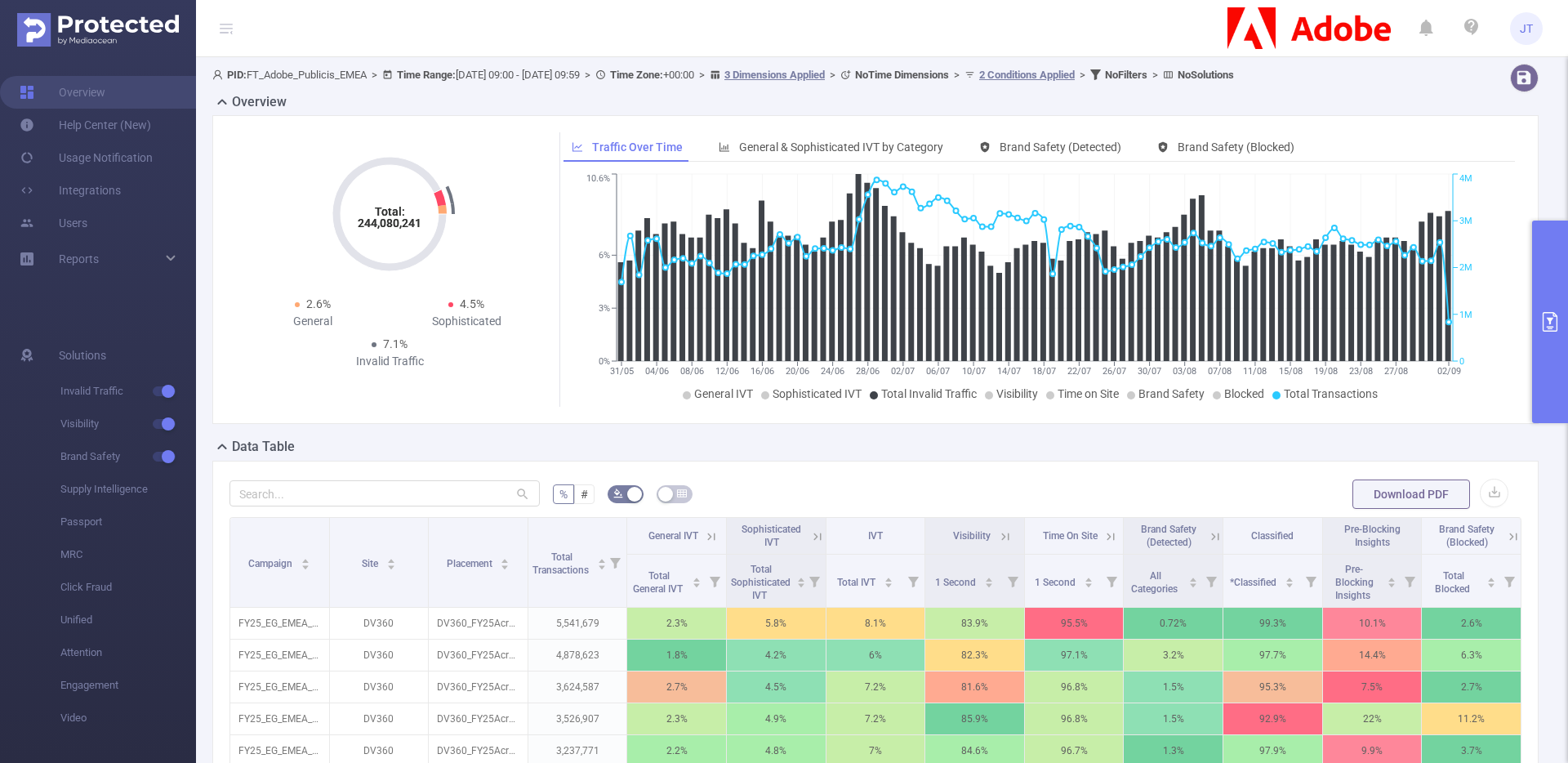
click at [1547, 312] on icon "primary" at bounding box center [1551, 322] width 20 height 20
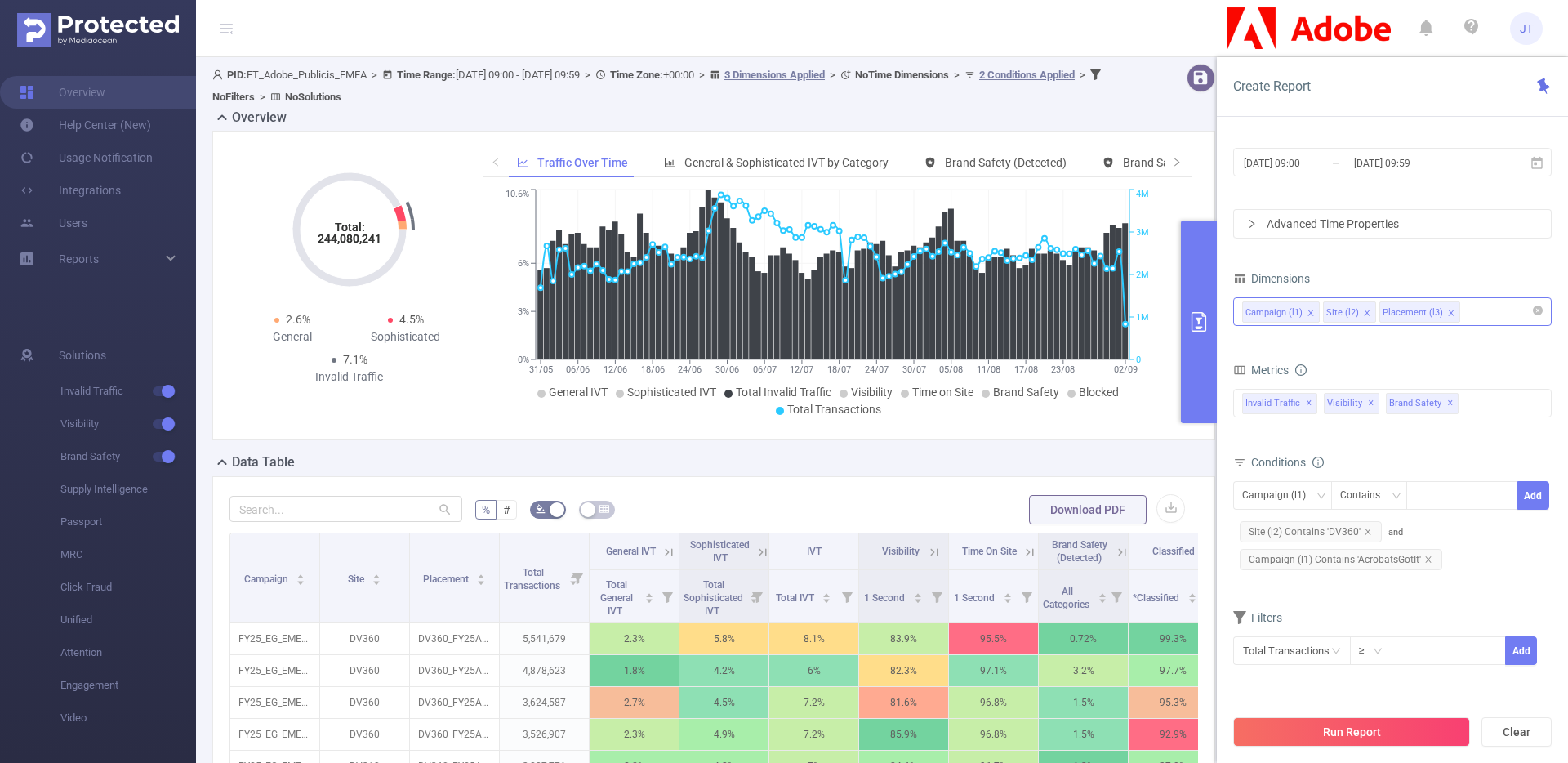
click at [1470, 317] on div "Campaign (l1) Site (l2) Placement (l3)" at bounding box center [1392, 311] width 301 height 27
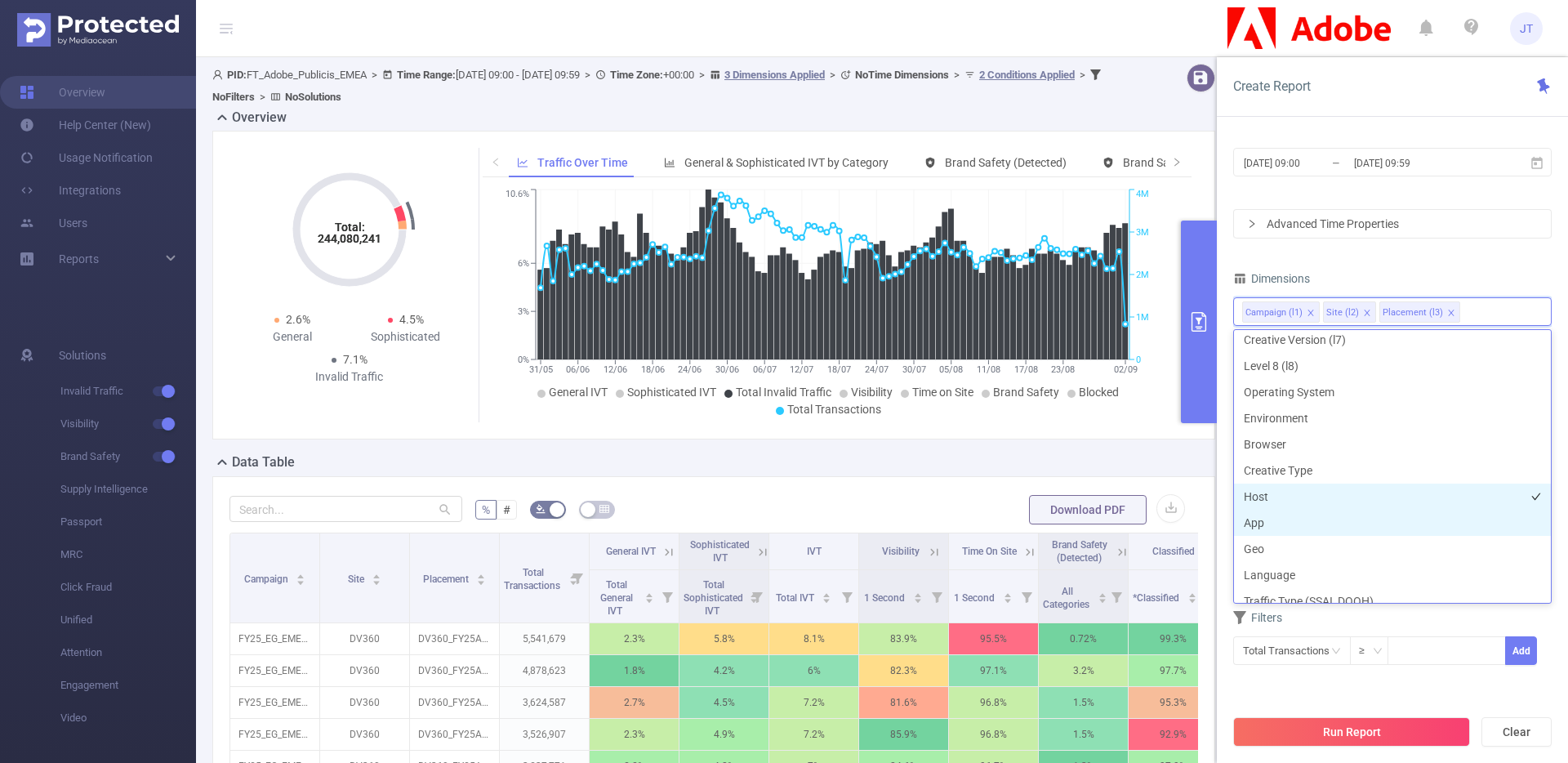
scroll to position [216, 0]
click at [1299, 495] on li "Host" at bounding box center [1392, 496] width 317 height 26
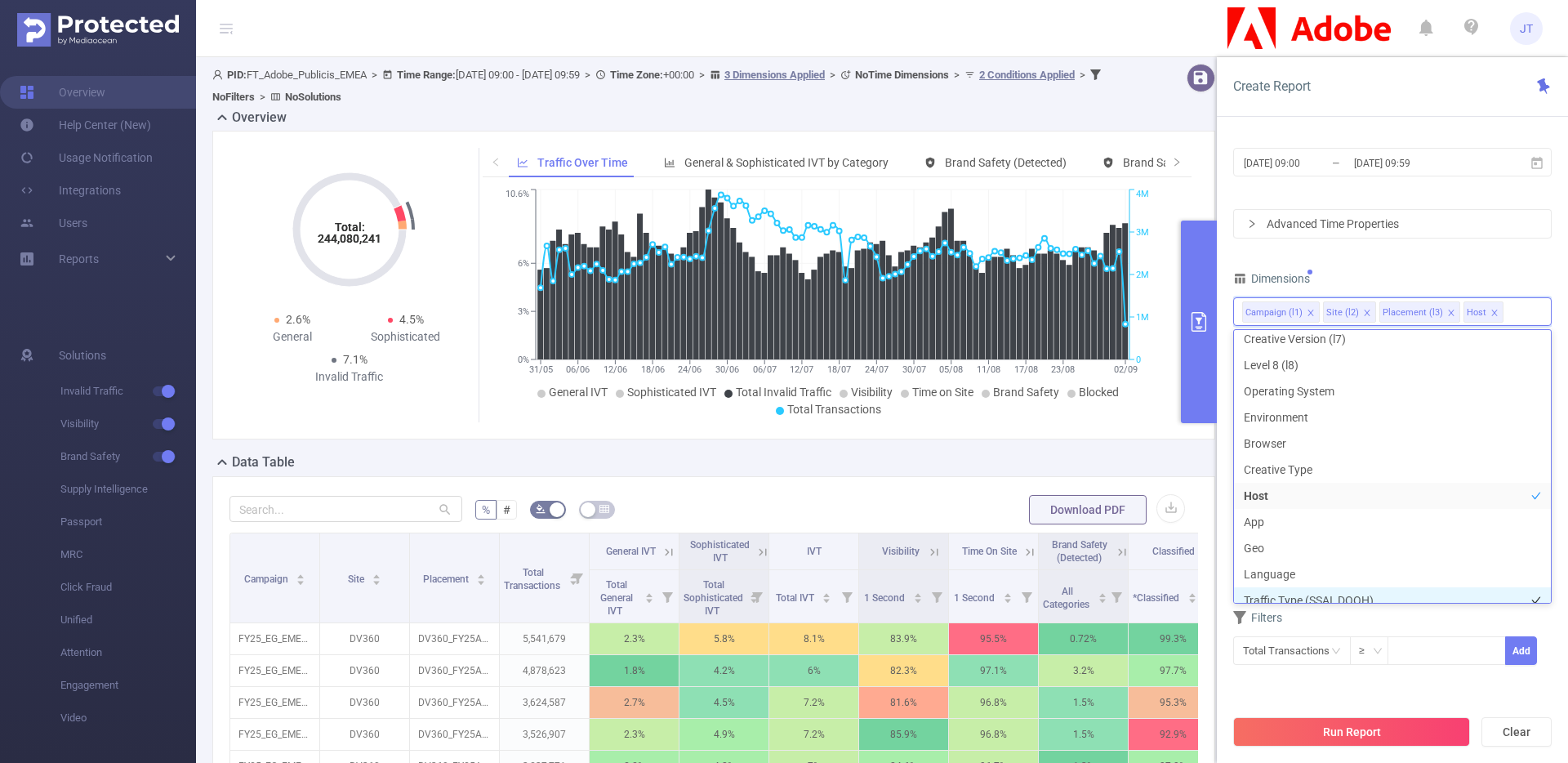
scroll to position [227, 0]
click at [1341, 512] on li "App" at bounding box center [1392, 511] width 317 height 26
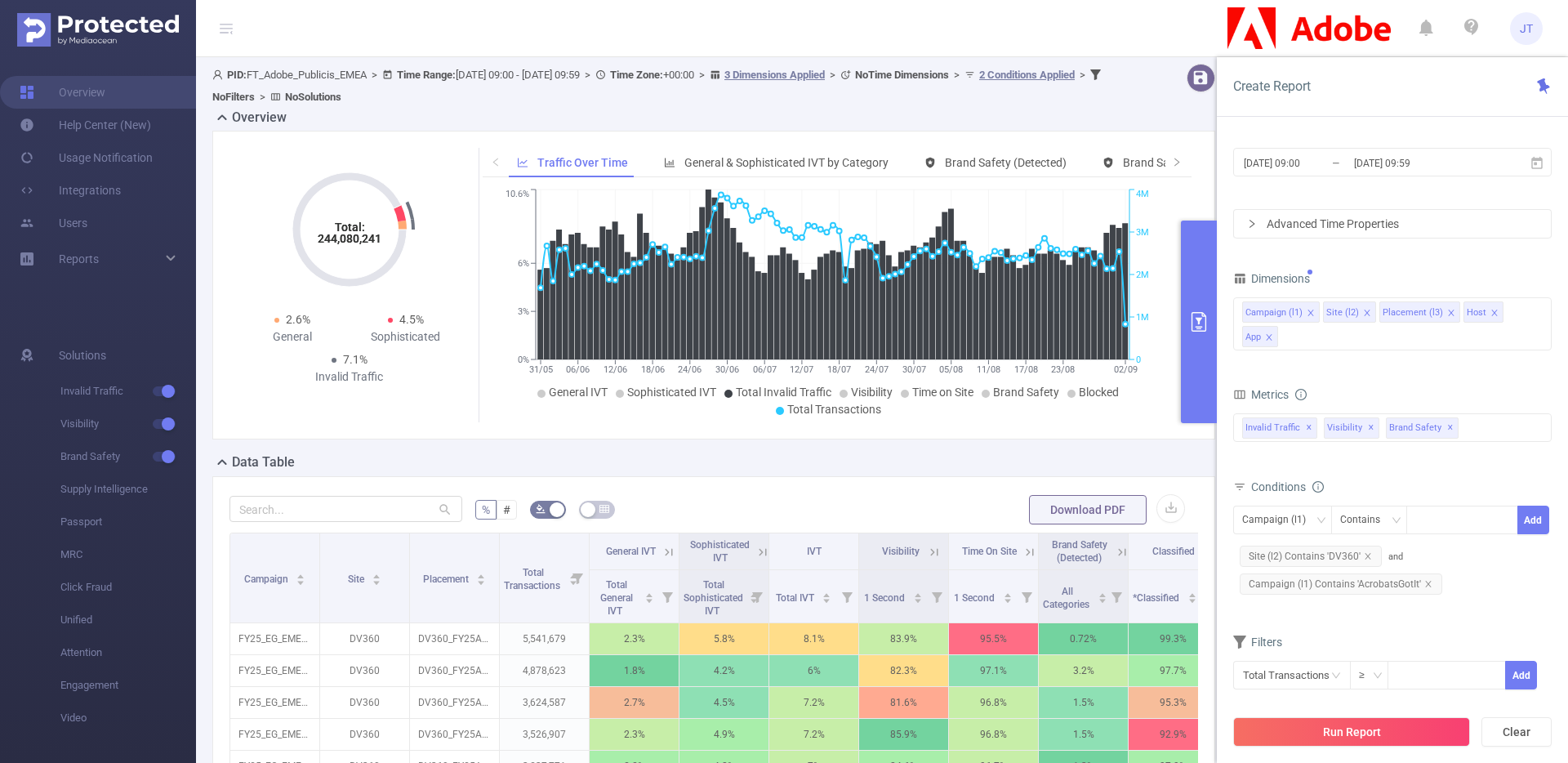
click at [1436, 642] on div "Filters" at bounding box center [1392, 644] width 319 height 27
click at [1342, 739] on button "Run Report" at bounding box center [1352, 732] width 237 height 30
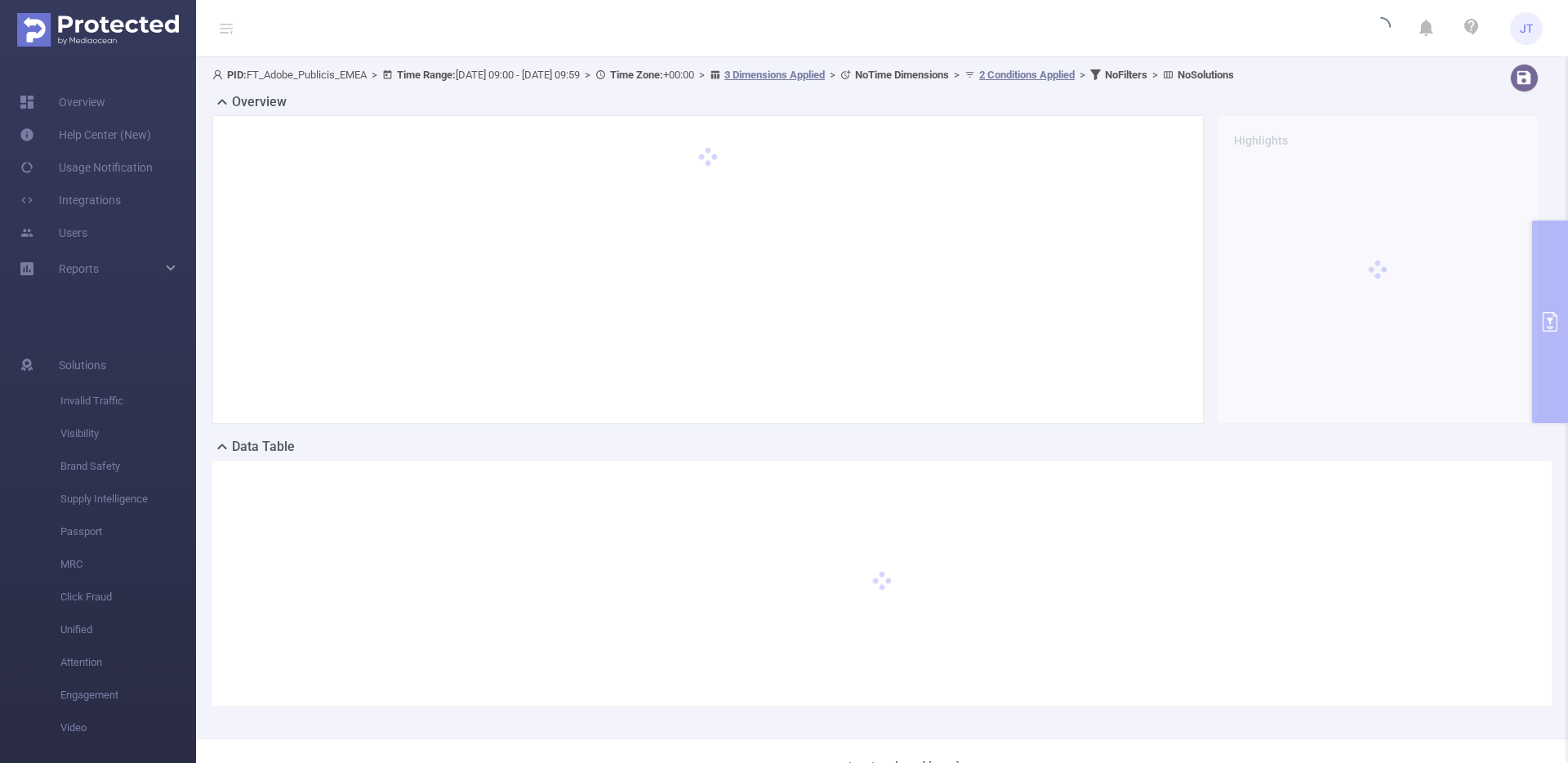
click at [1548, 311] on div "PID: FT_Adobe_Publicis_EMEA > Time Range: [DATE] 09:00 - [DATE] 09:59 > Time Zo…" at bounding box center [883, 397] width 1373 height 681
click at [85, 88] on link "Overview" at bounding box center [63, 102] width 86 height 32
click at [84, 93] on link "Overview" at bounding box center [63, 102] width 86 height 32
click at [1147, 74] on b "No Filters" at bounding box center [1126, 74] width 42 height 12
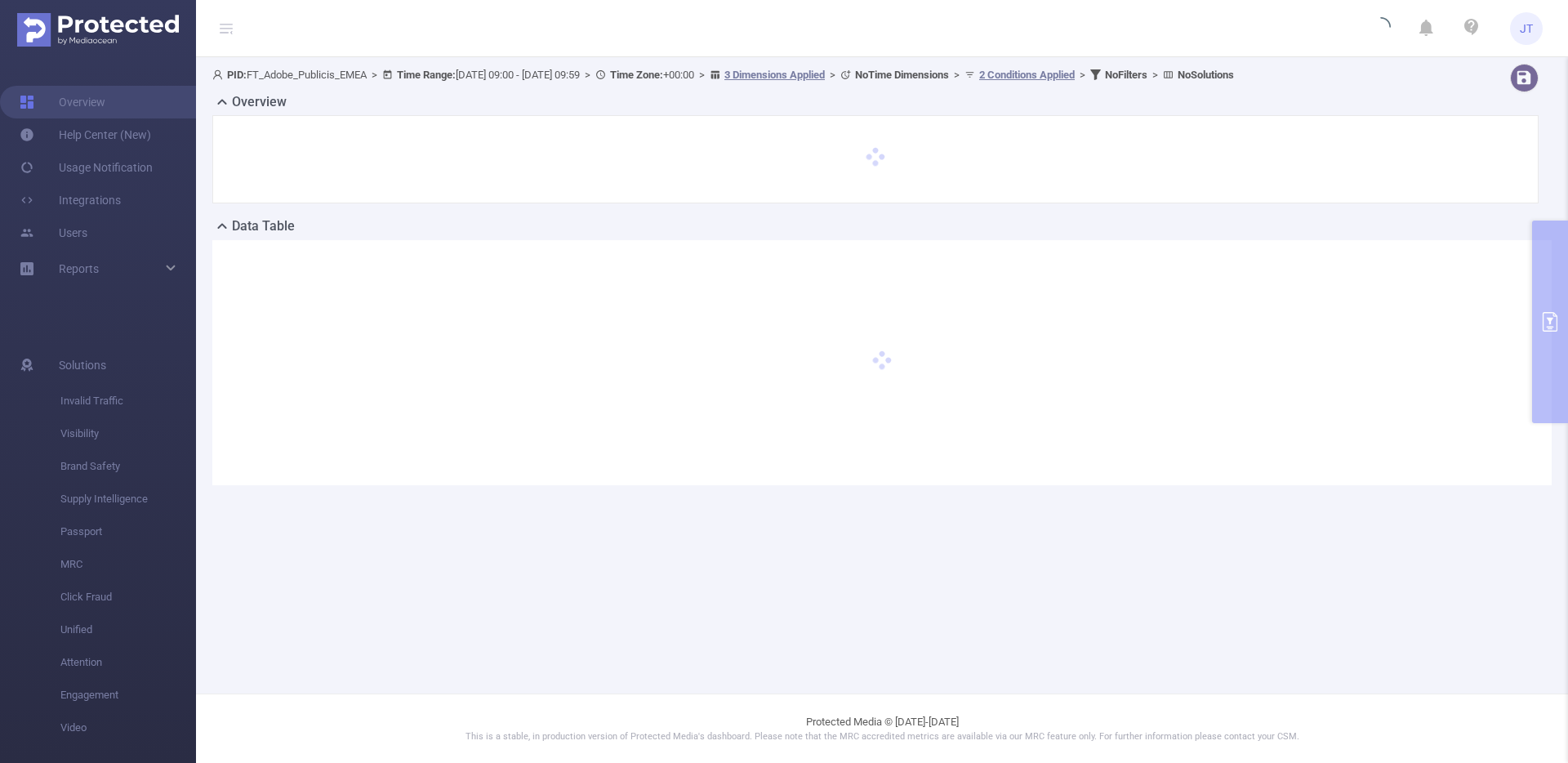
click at [1551, 325] on div at bounding box center [883, 362] width 1340 height 245
click at [97, 270] on span "Reports" at bounding box center [79, 269] width 40 height 13
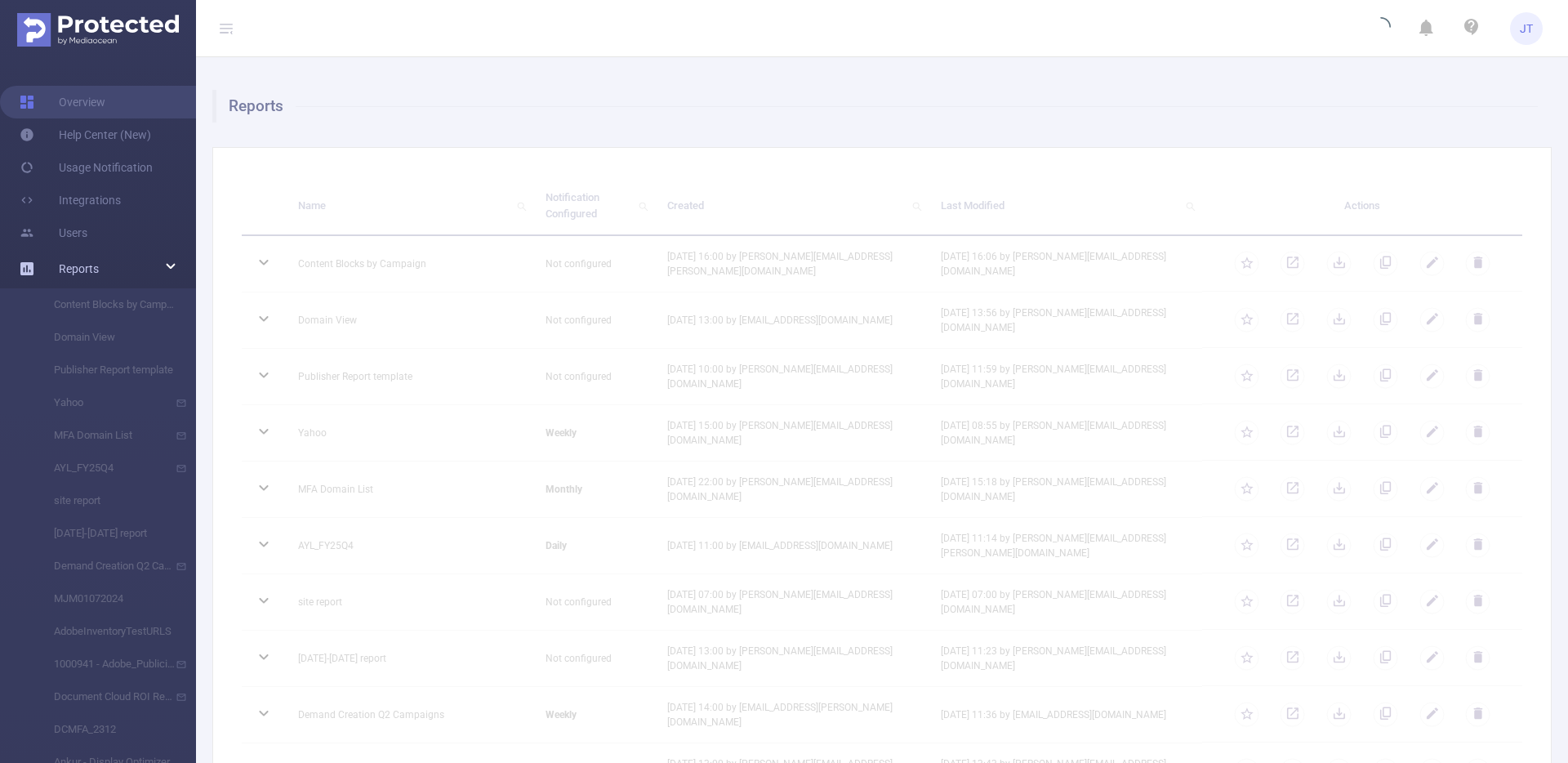
click at [97, 269] on span "Reports" at bounding box center [79, 269] width 40 height 13
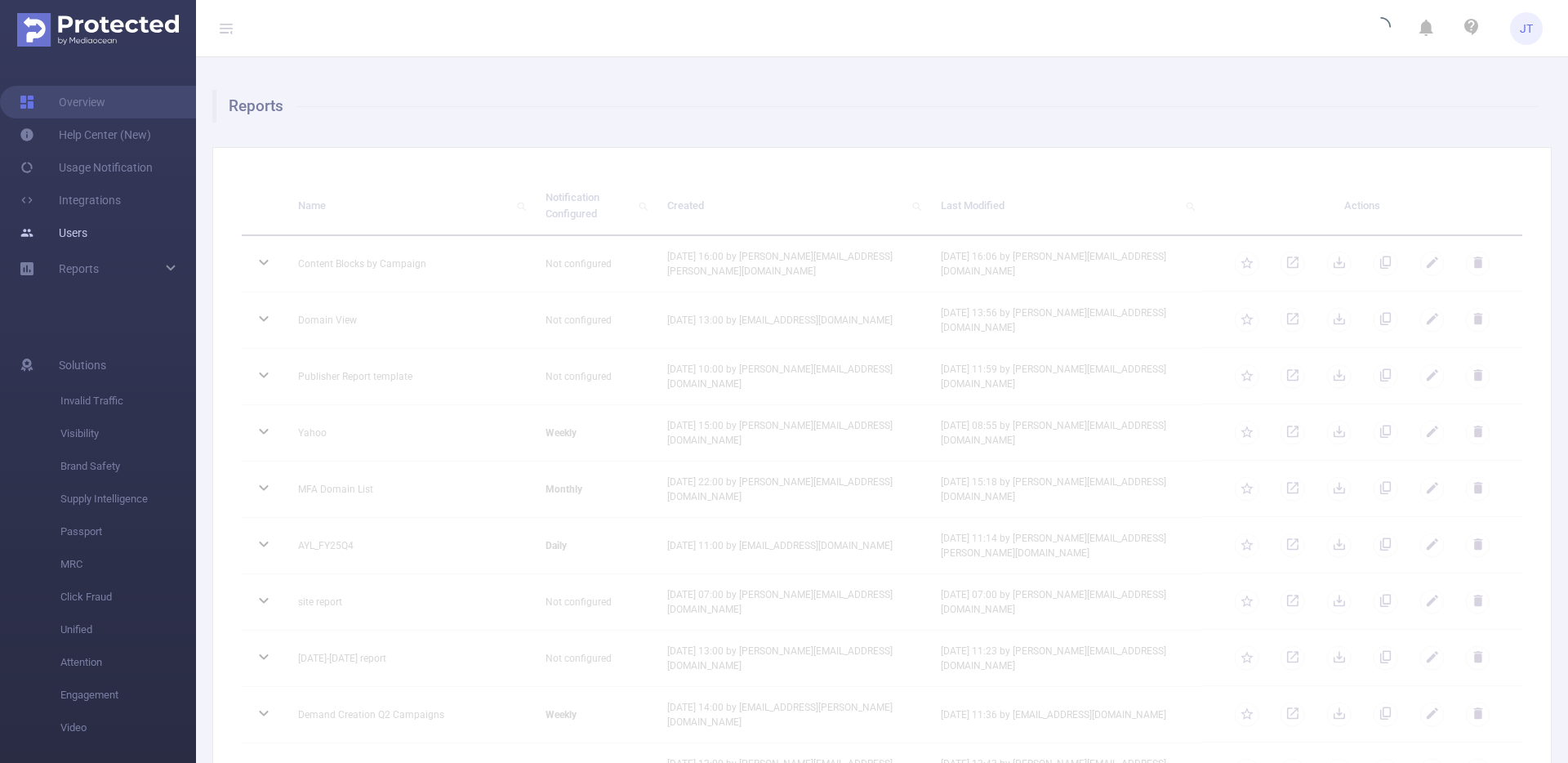
click at [88, 247] on link "Users" at bounding box center [54, 232] width 68 height 32
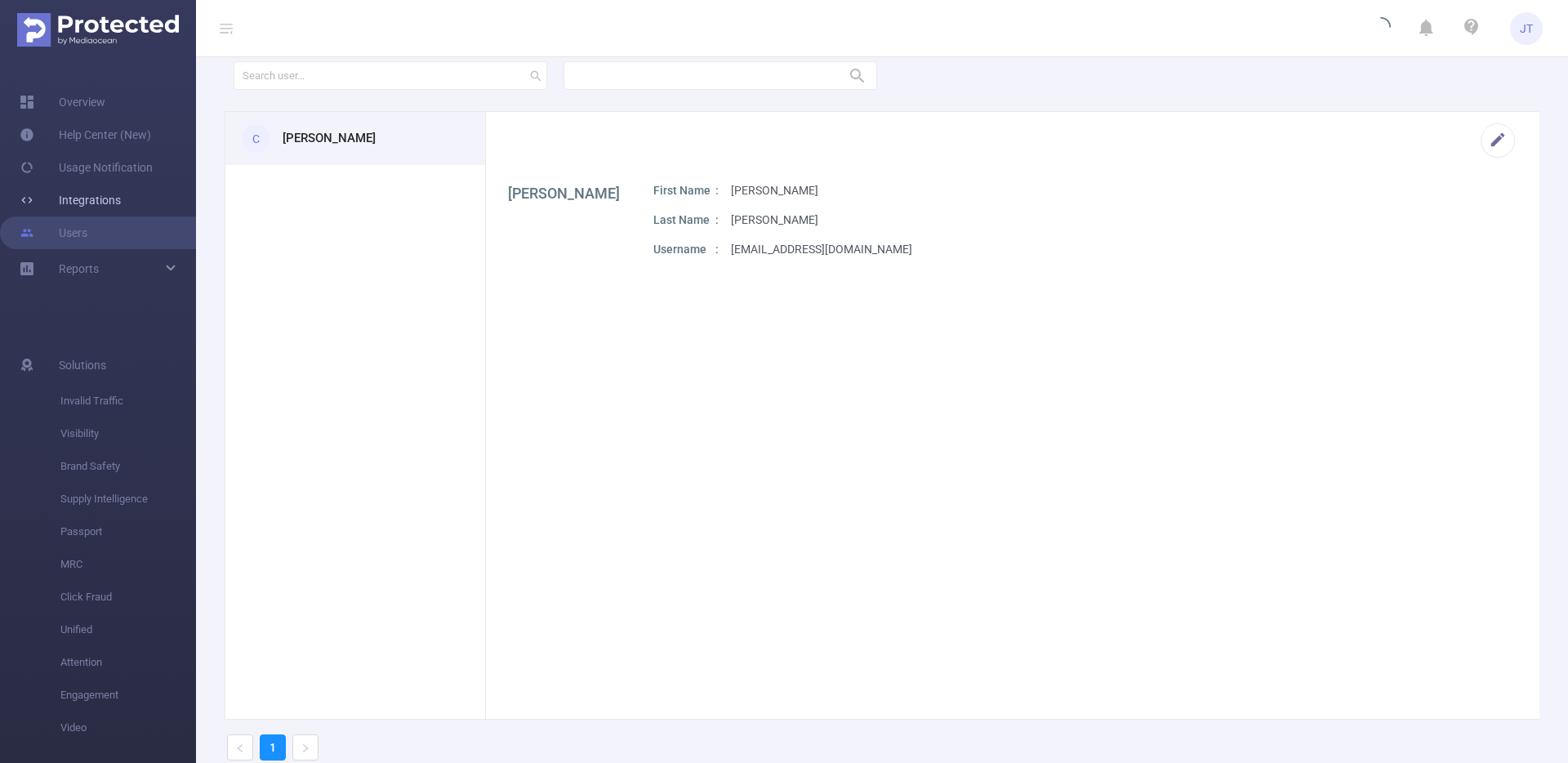
click at [91, 210] on link "Integrations" at bounding box center [70, 199] width 101 height 32
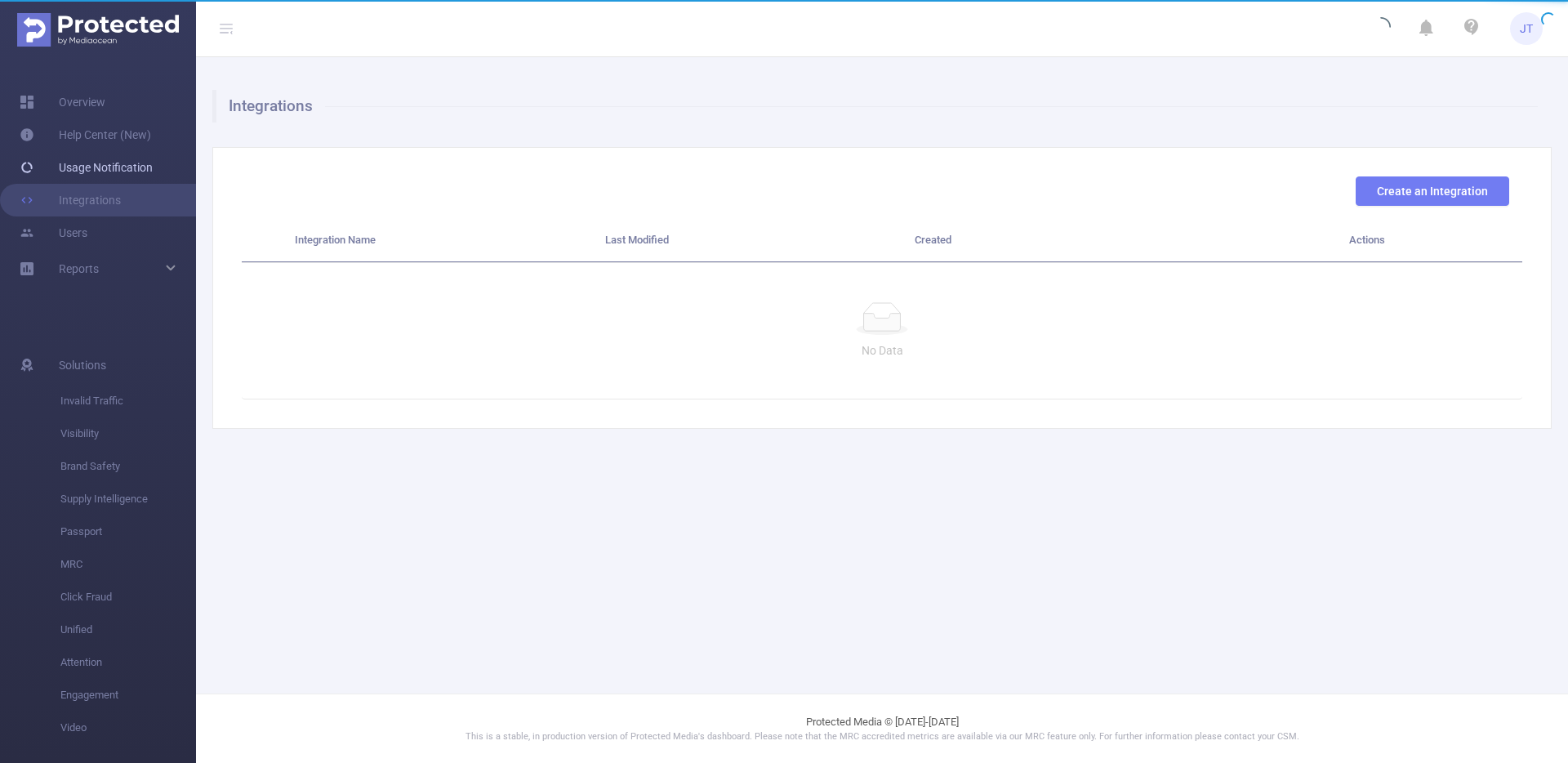
click at [98, 180] on link "Usage Notification" at bounding box center [86, 167] width 133 height 32
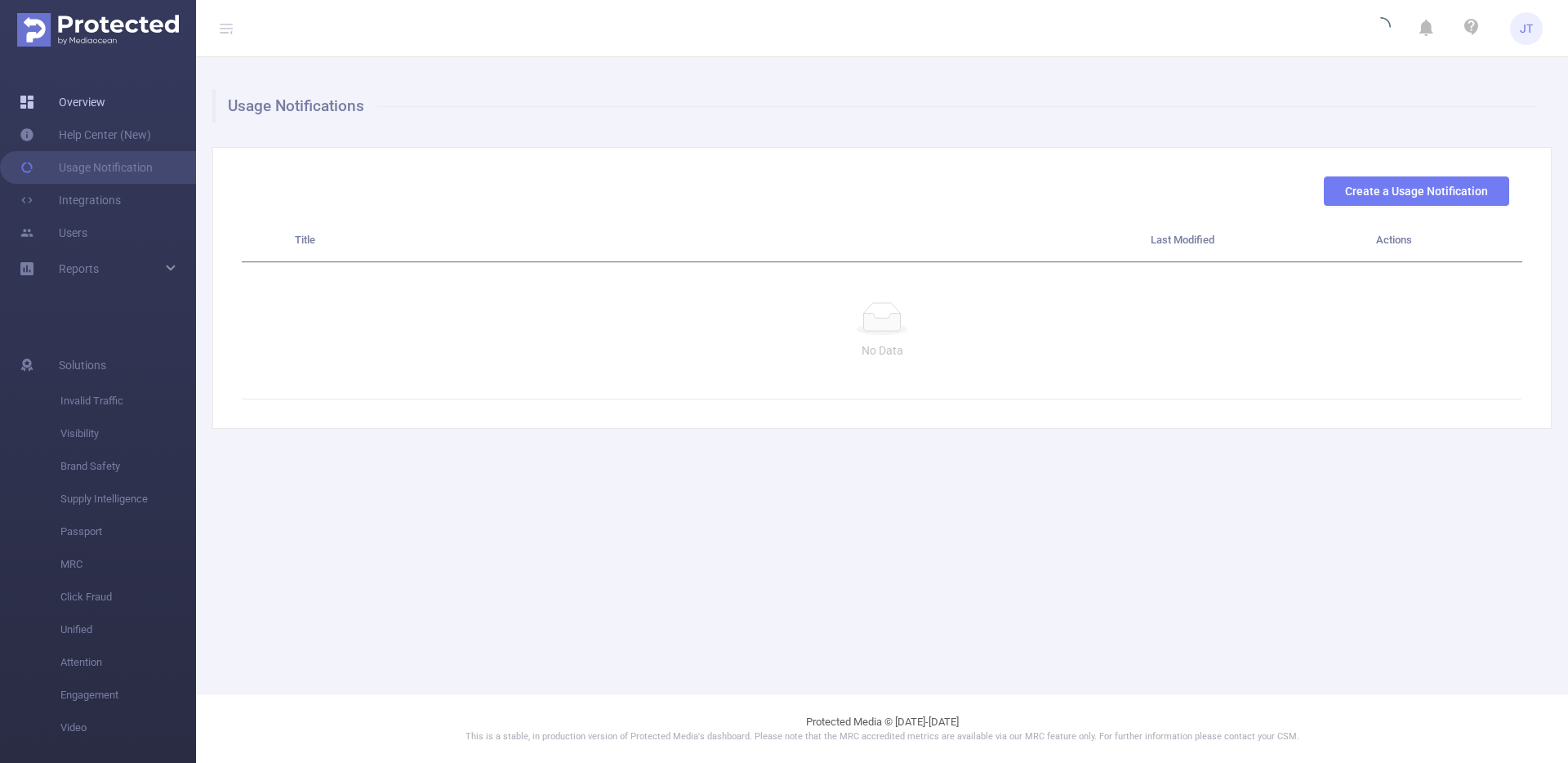
click at [77, 110] on link "Overview" at bounding box center [63, 102] width 86 height 32
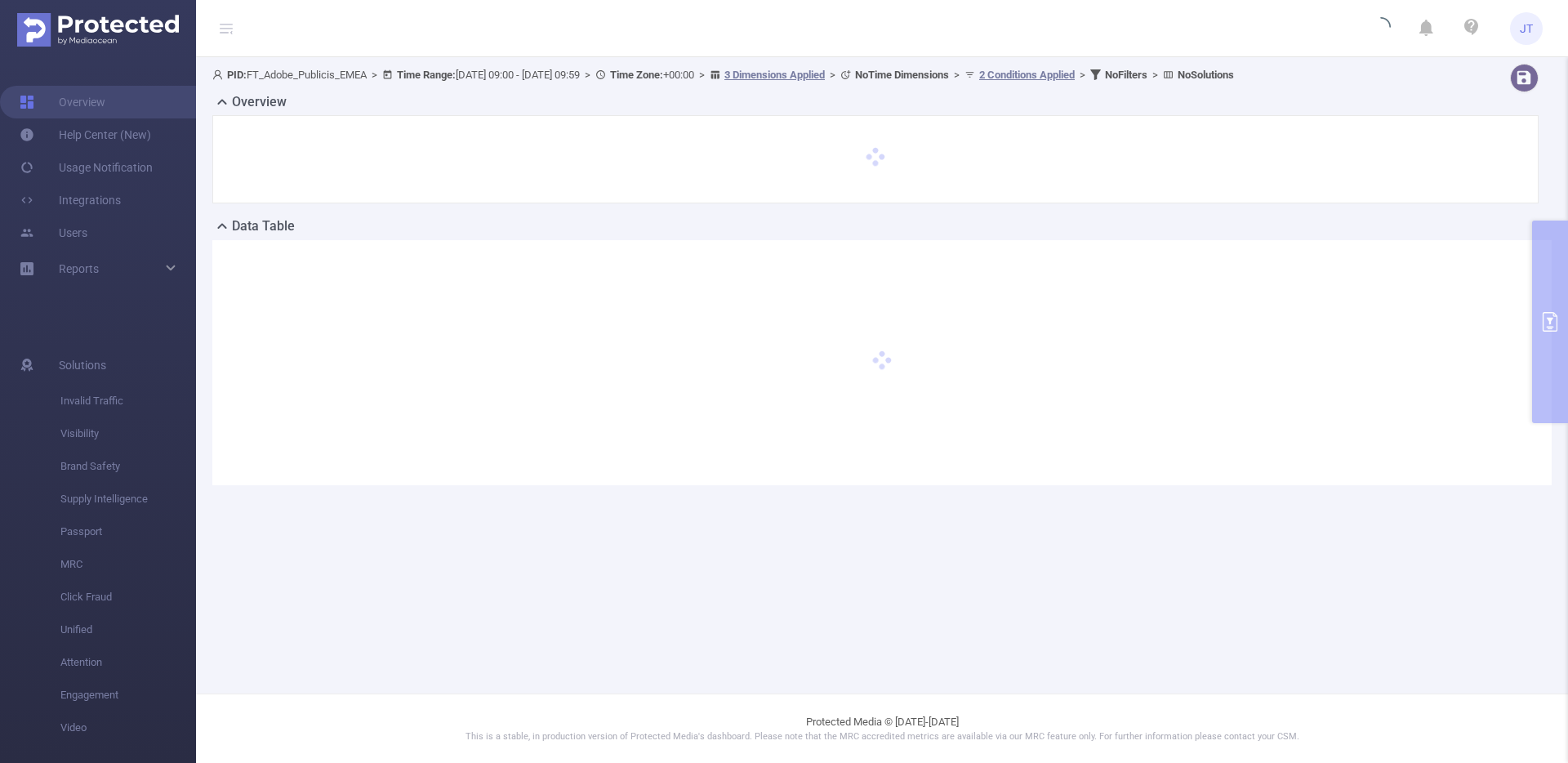
click at [1383, 27] on icon "icon: loading" at bounding box center [1382, 26] width 23 height 23
click at [1075, 76] on u "2 Conditions Applied" at bounding box center [1027, 74] width 95 height 12
click at [825, 76] on u "3 Dimensions Applied" at bounding box center [774, 74] width 100 height 12
click at [232, 33] on icon at bounding box center [226, 29] width 13 height 13
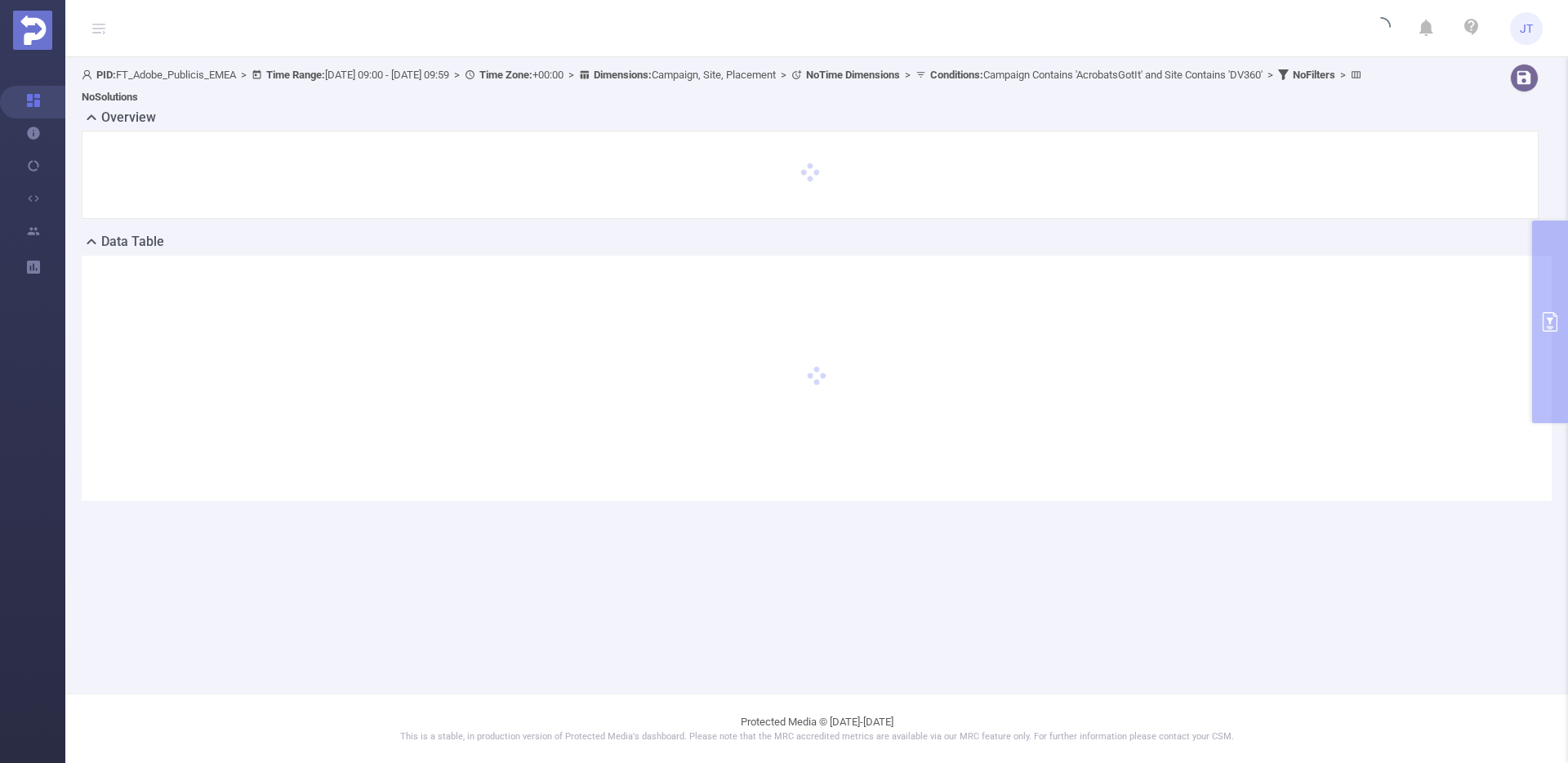
click at [105, 24] on icon at bounding box center [99, 28] width 20 height 56
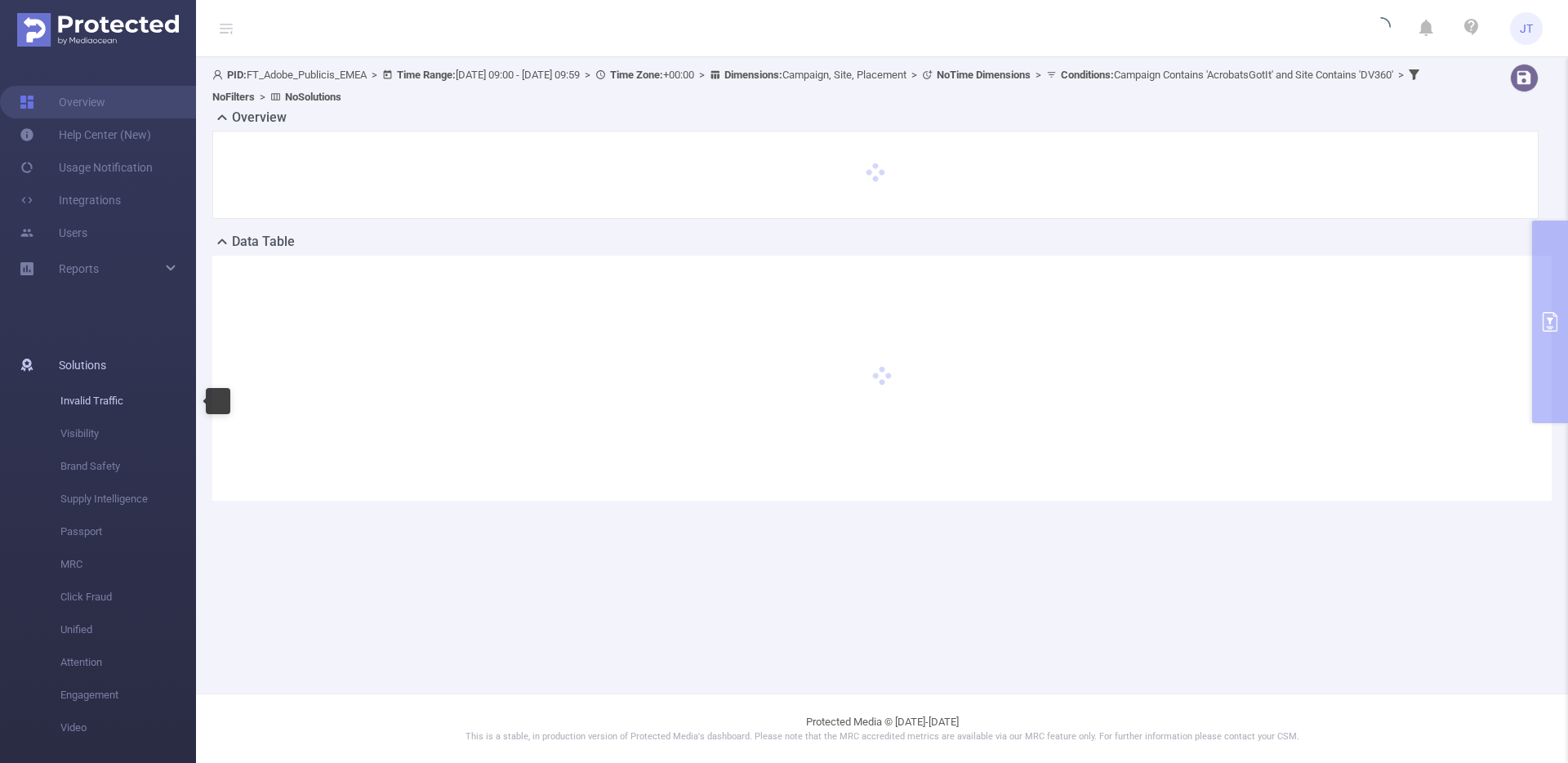
click at [110, 404] on span "Invalid Traffic" at bounding box center [128, 401] width 136 height 32
click at [177, 269] on div "Reports" at bounding box center [98, 268] width 196 height 32
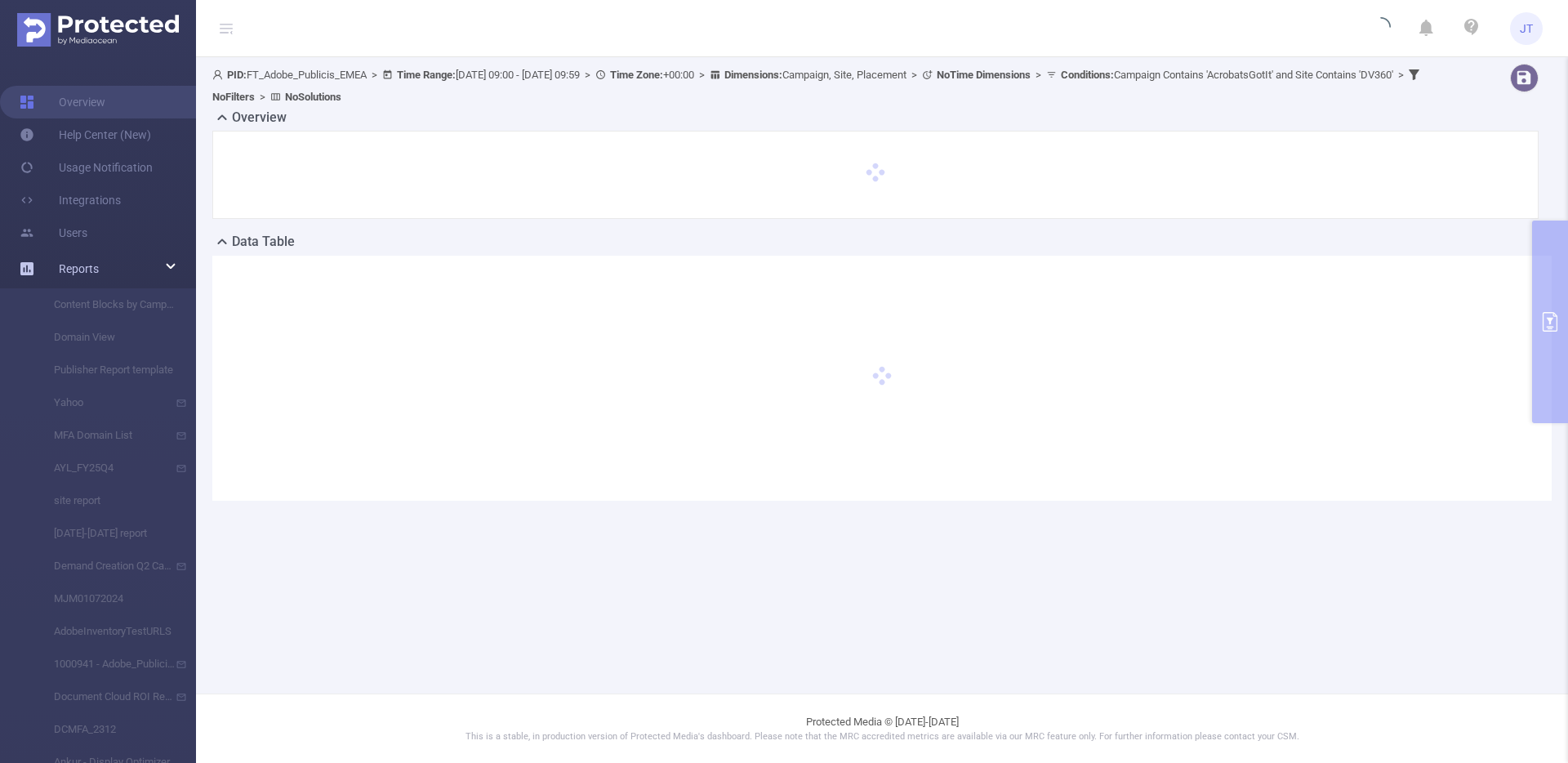
click at [176, 269] on div "Reports" at bounding box center [98, 268] width 196 height 32
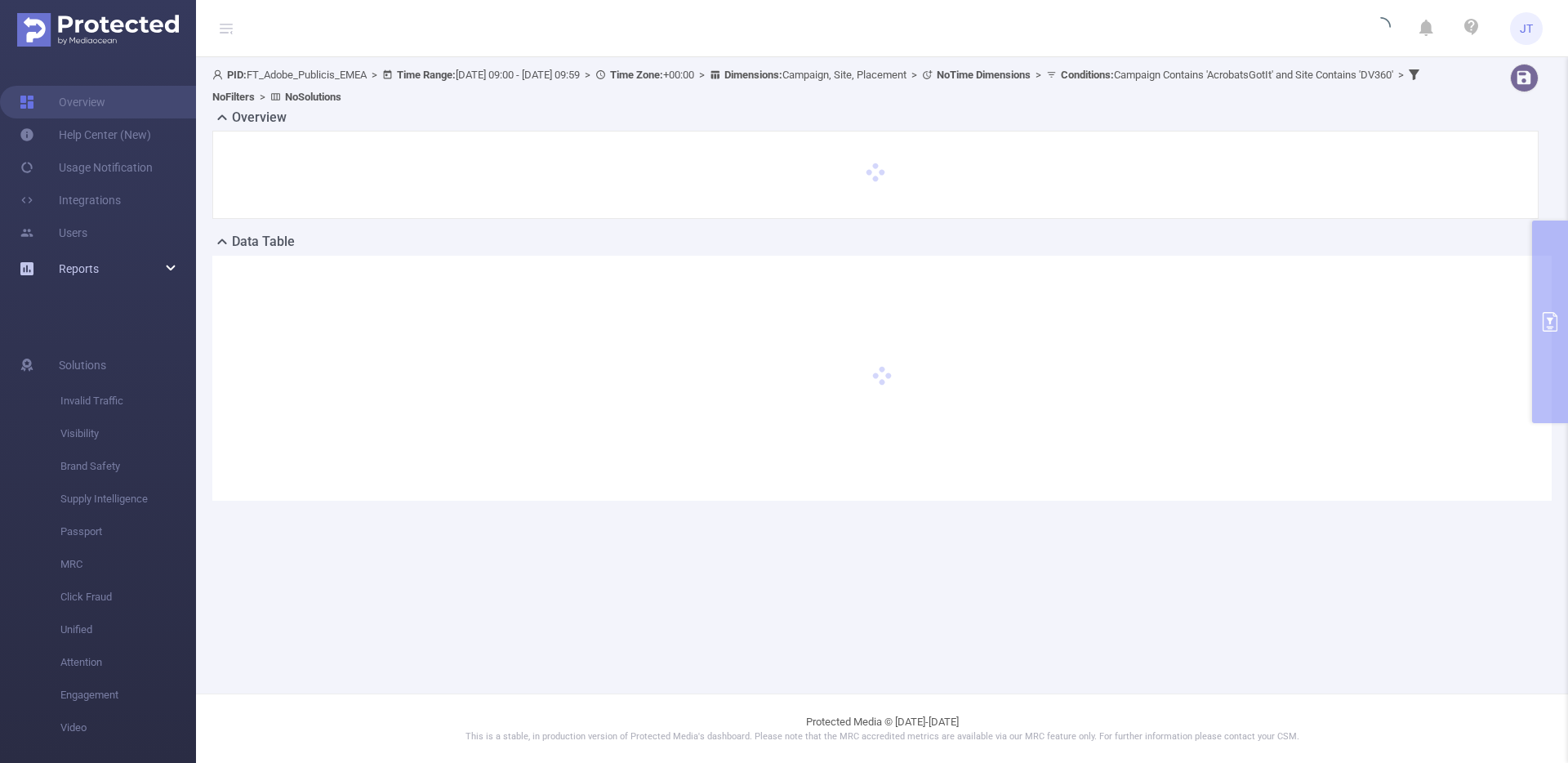
click at [116, 271] on div "Reports" at bounding box center [98, 268] width 196 height 32
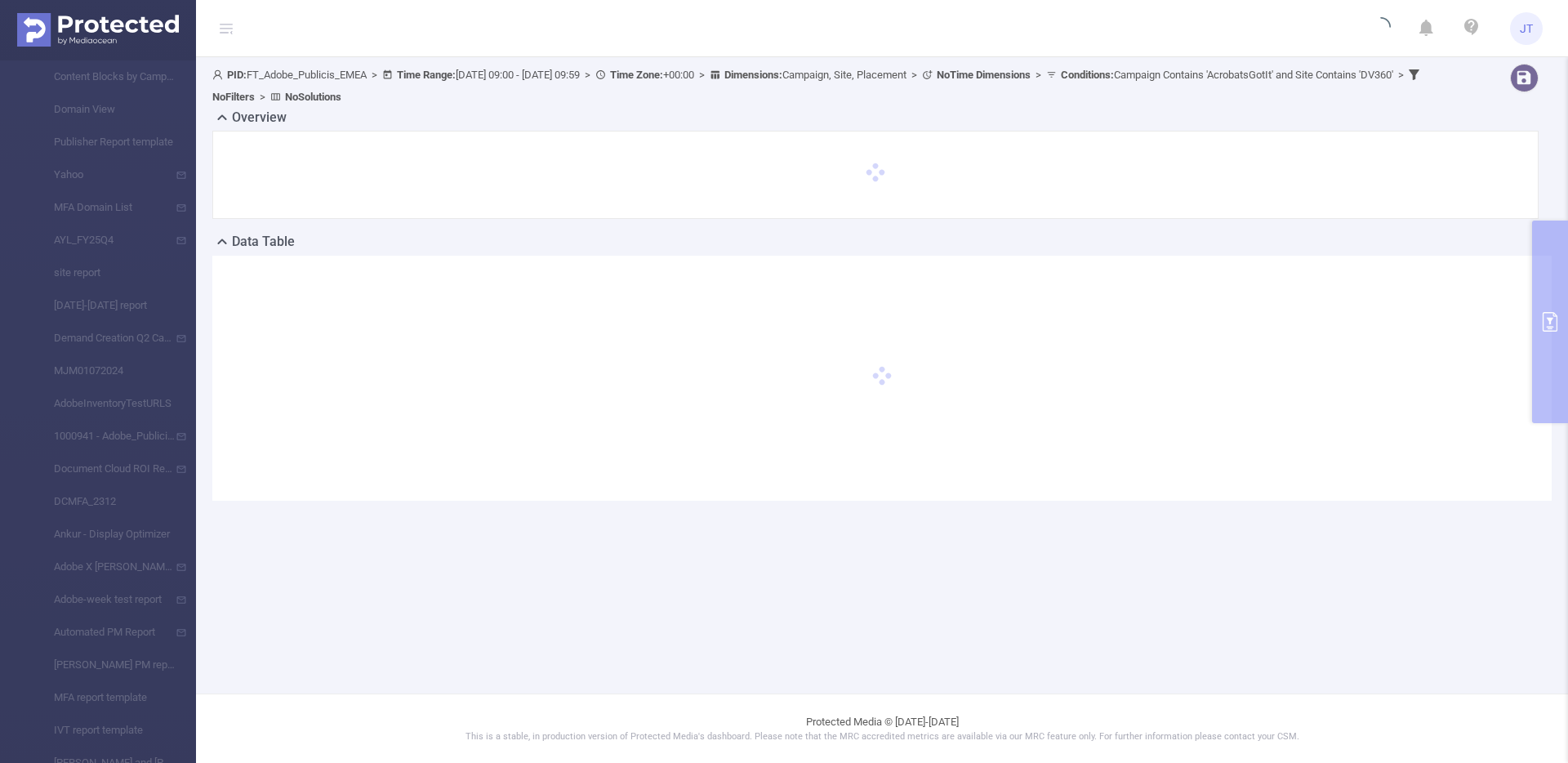
click at [236, 242] on h2 "Data Table" at bounding box center [263, 242] width 63 height 20
click at [236, 242] on h2 "Click to Show Data Table" at bounding box center [304, 242] width 145 height 20
click at [1536, 317] on div at bounding box center [883, 378] width 1340 height 245
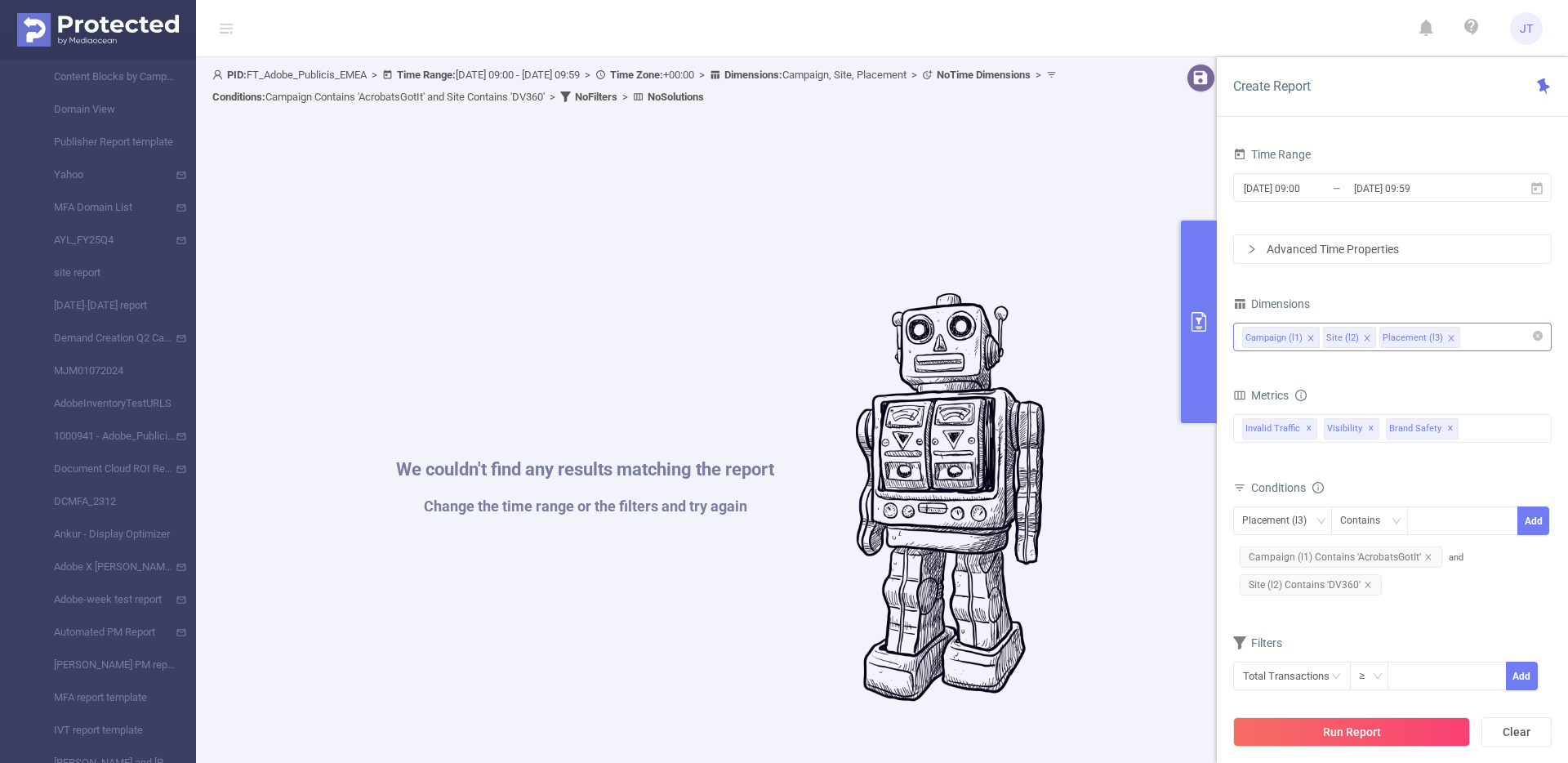
click at [1314, 339] on icon "icon: close" at bounding box center [1311, 338] width 8 height 8
click at [1448, 338] on icon "icon: close" at bounding box center [1450, 338] width 6 height 6
click at [1414, 347] on div "Campaign (l1) Site (l2)" at bounding box center [1392, 337] width 301 height 27
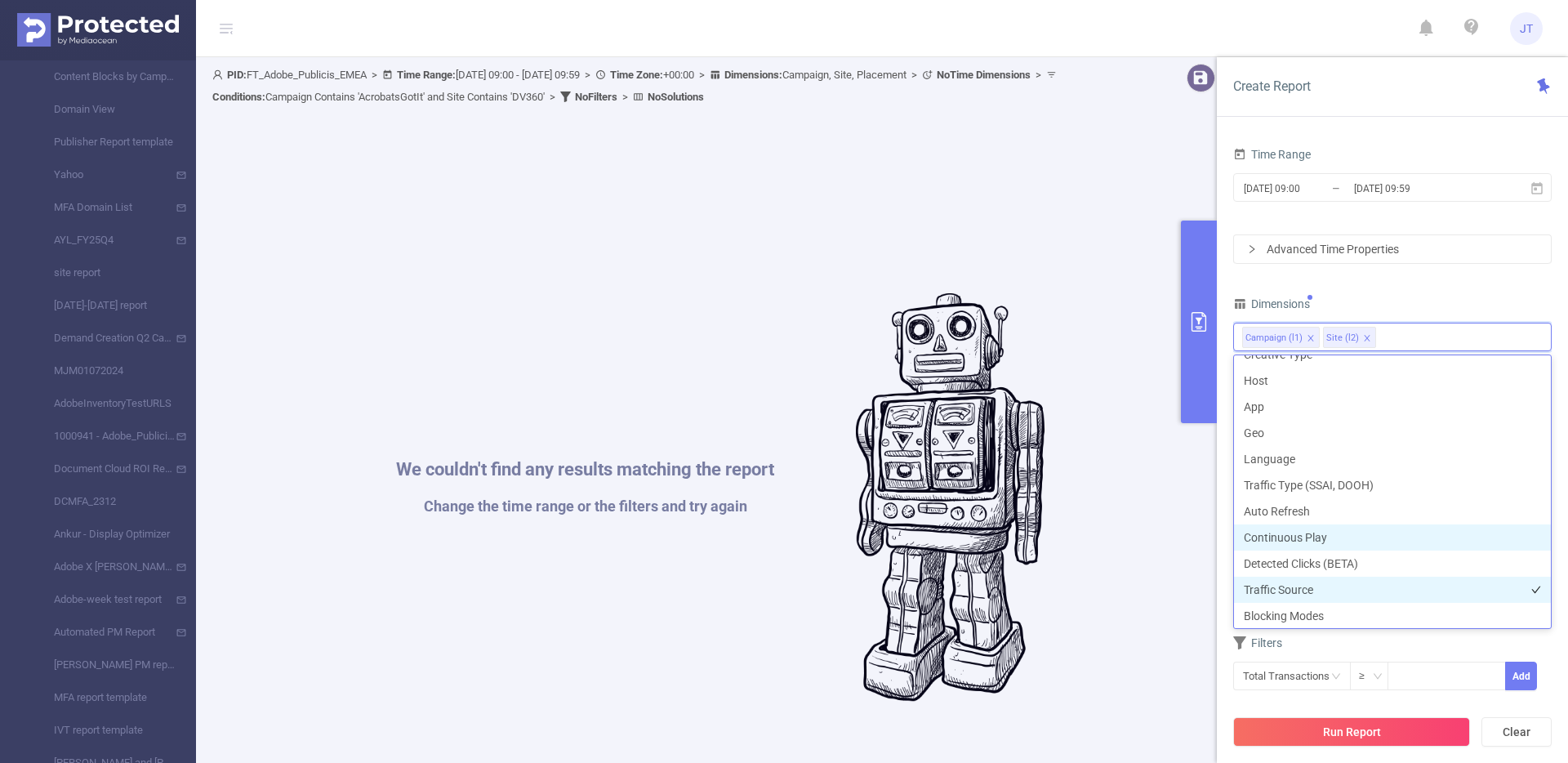
scroll to position [350, 0]
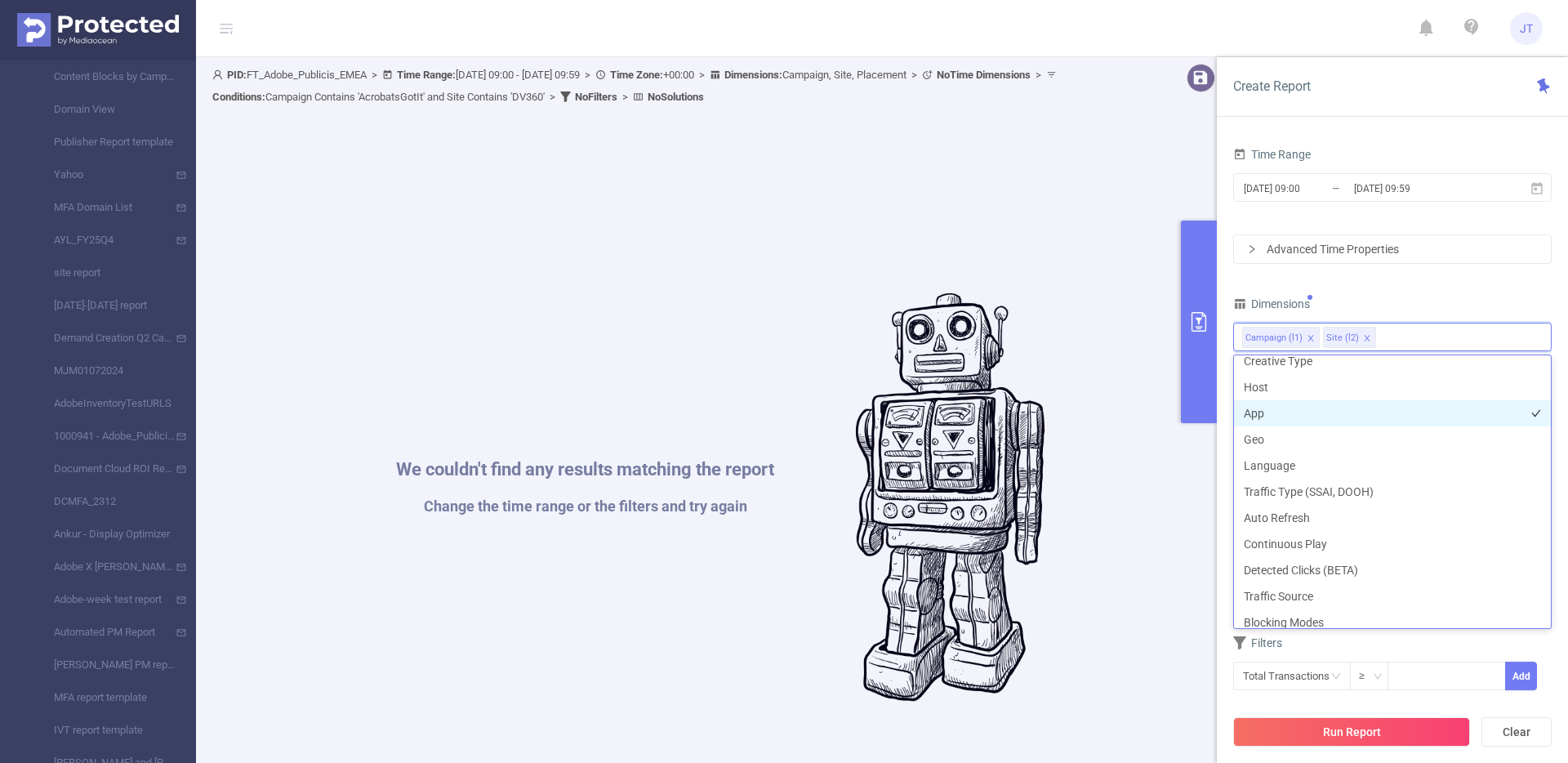
click at [1299, 417] on li "App" at bounding box center [1392, 413] width 317 height 26
click at [1306, 386] on li "Host" at bounding box center [1392, 387] width 317 height 26
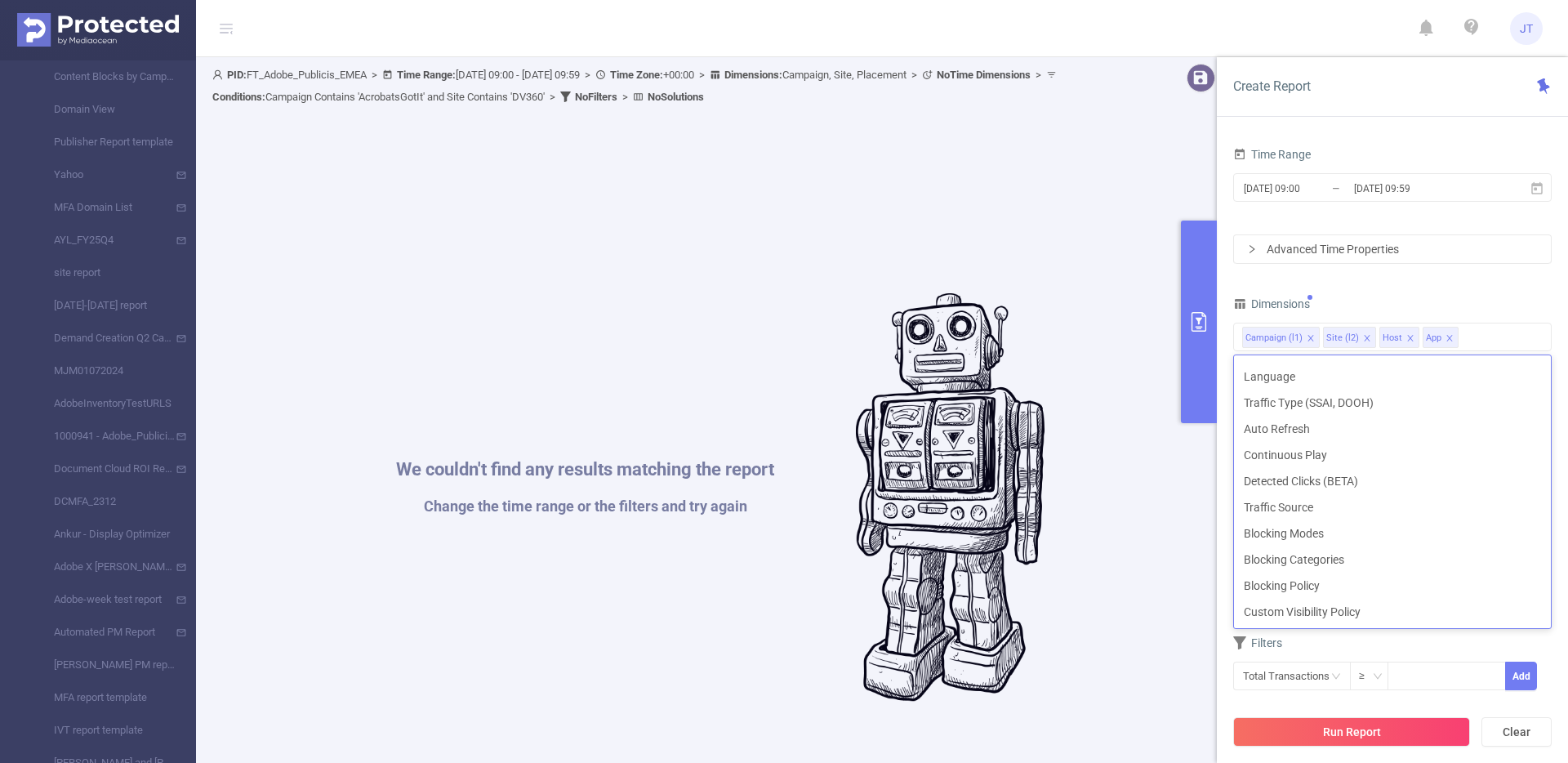
click at [1436, 650] on div "Filters" at bounding box center [1392, 645] width 319 height 27
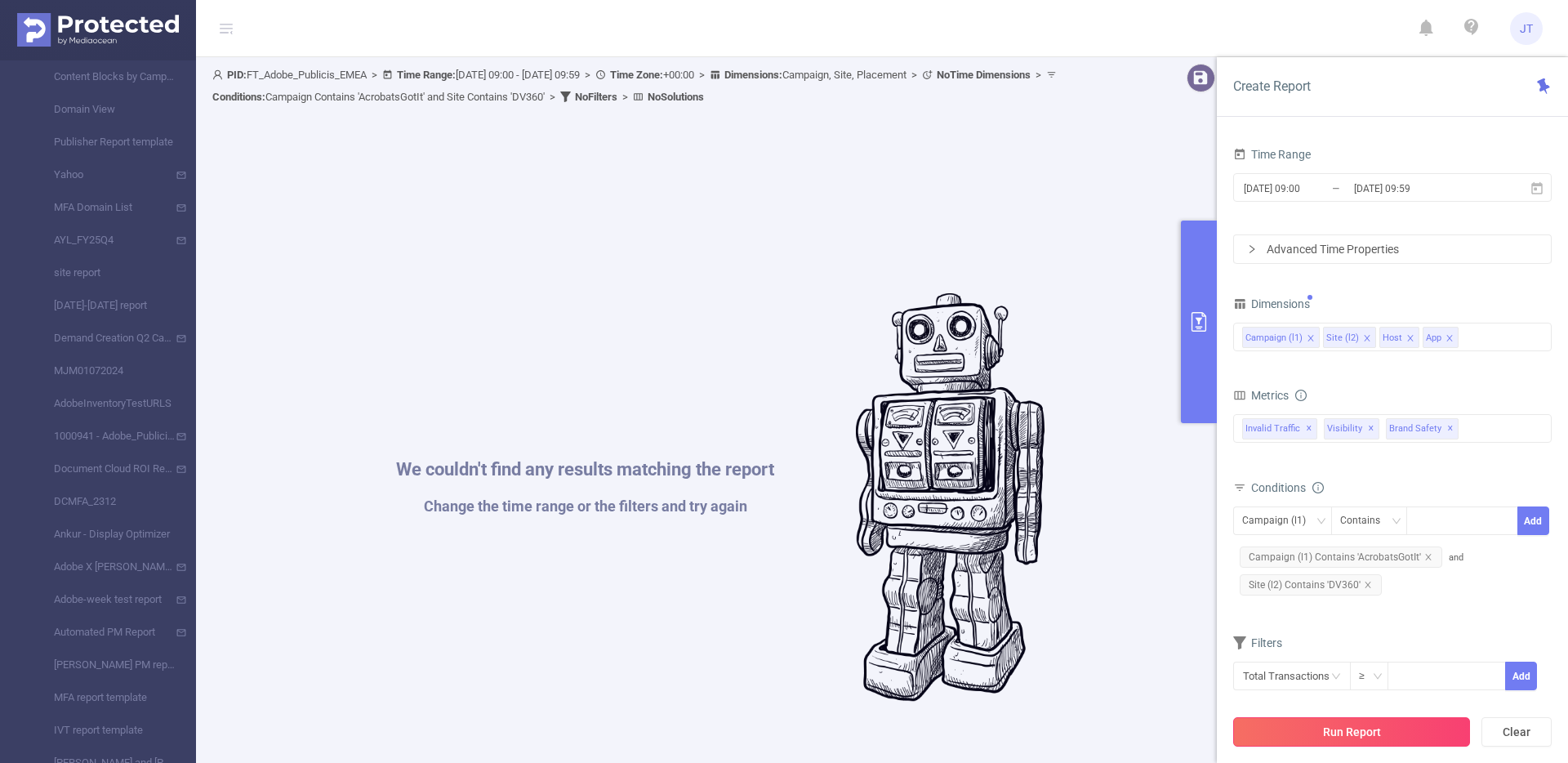
click at [1364, 734] on button "Run Report" at bounding box center [1352, 732] width 237 height 30
click at [1367, 729] on button "Run Report" at bounding box center [1352, 732] width 237 height 30
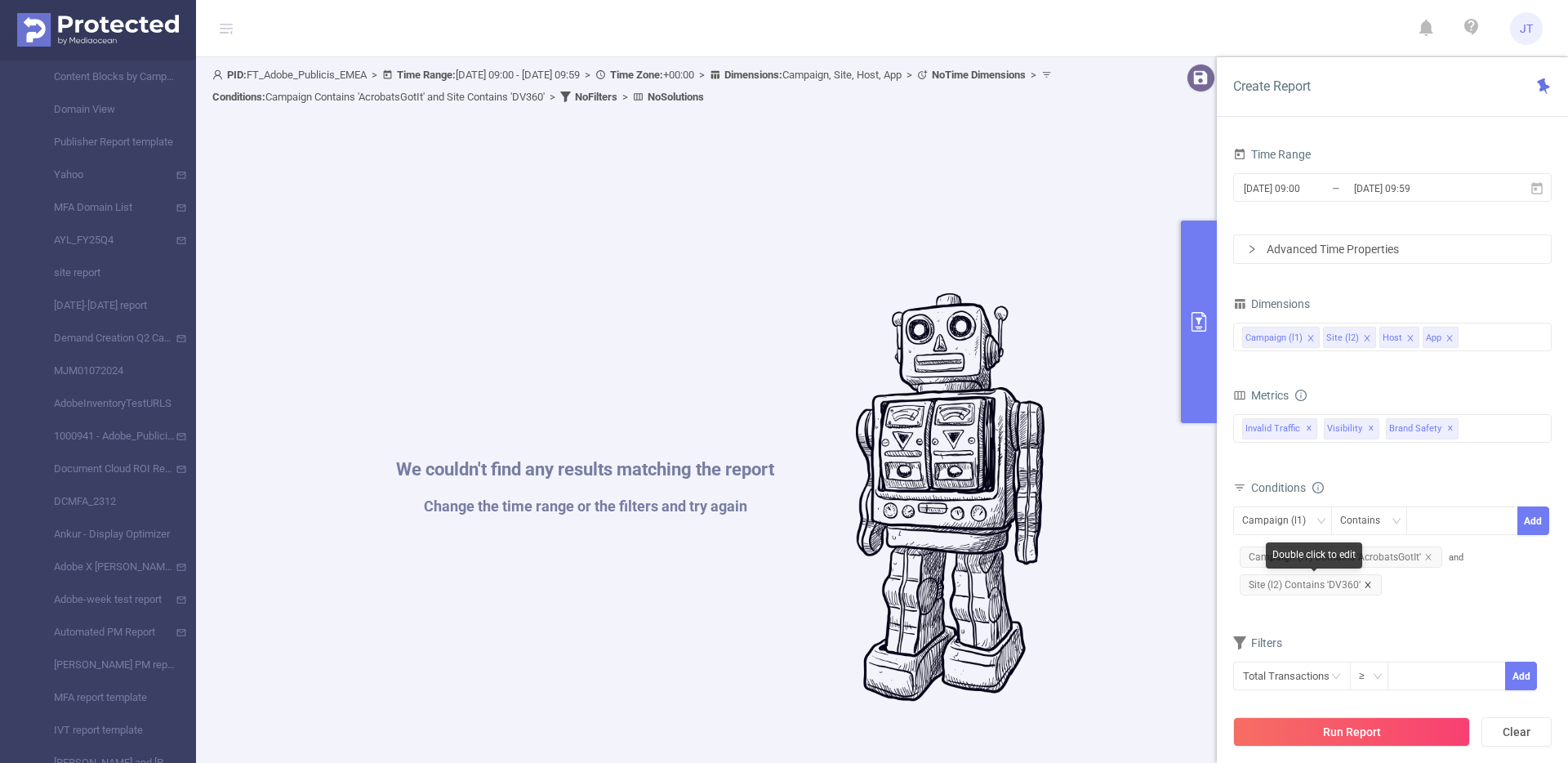
click at [1367, 583] on icon "icon: close" at bounding box center [1368, 585] width 8 height 8
click at [1439, 466] on div "Total General IVT Data Centers Disclosed Bots Known Crawlers Irregular Activity…" at bounding box center [1392, 439] width 319 height 58
click at [1359, 458] on div "Total General IVT Data Centers Disclosed Bots Known Crawlers Irregular Activity…" at bounding box center [1392, 438] width 319 height 48
click at [1409, 338] on icon "icon: close" at bounding box center [1411, 338] width 8 height 8
click at [1407, 338] on icon "icon: close" at bounding box center [1407, 338] width 8 height 8
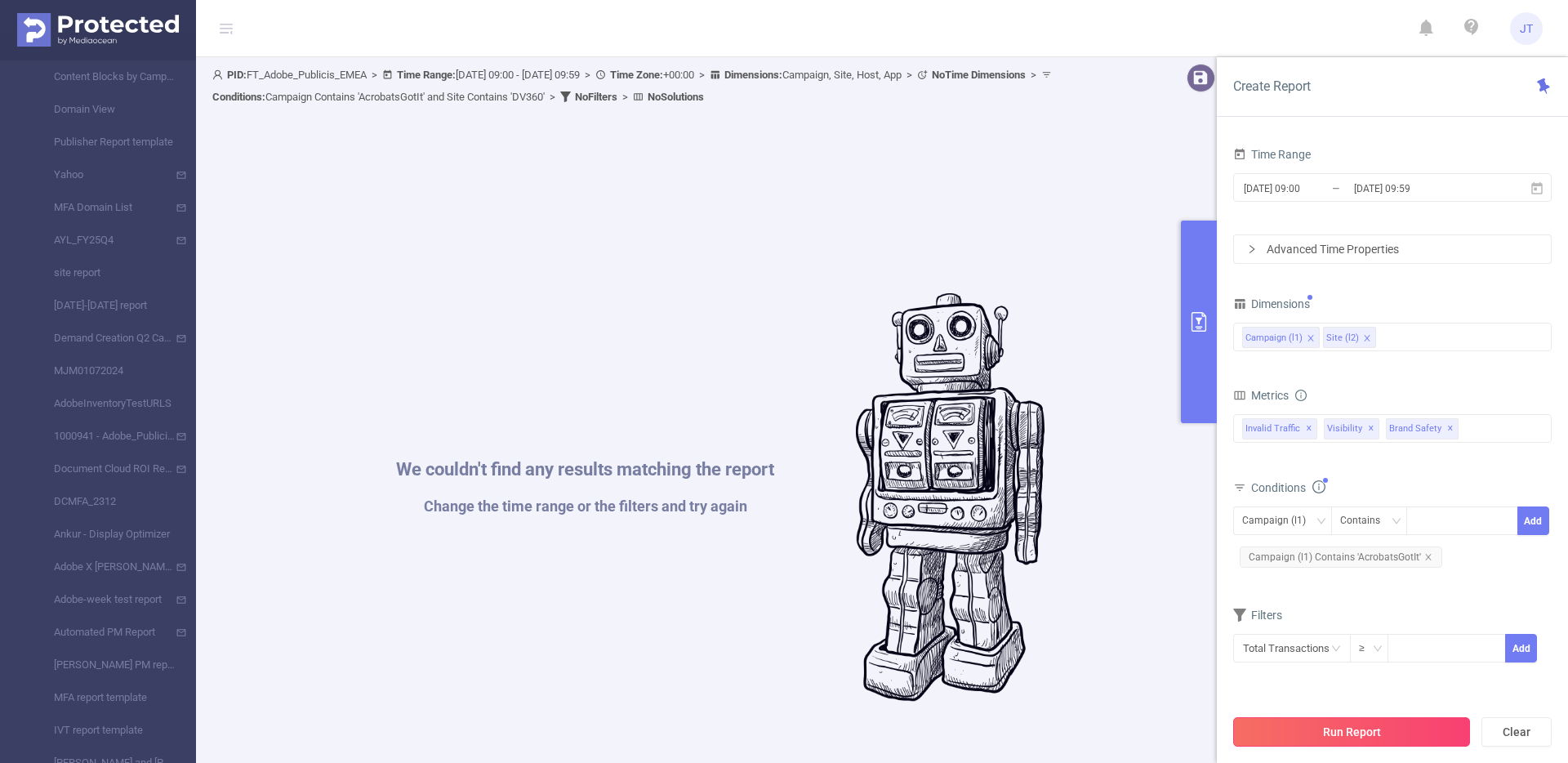
click at [1373, 723] on button "Run Report" at bounding box center [1352, 732] width 237 height 30
click at [1375, 728] on button "Run Report" at bounding box center [1352, 732] width 237 height 30
drag, startPoint x: 612, startPoint y: 169, endPoint x: 612, endPoint y: 197, distance: 28.0
click at [618, 166] on div "We couldn't find any results matching the report Change the time range or the f…" at bounding box center [720, 497] width 1000 height 763
click at [1138, 147] on div "We couldn't find any results matching the report Change the time range or the f…" at bounding box center [720, 497] width 1000 height 763
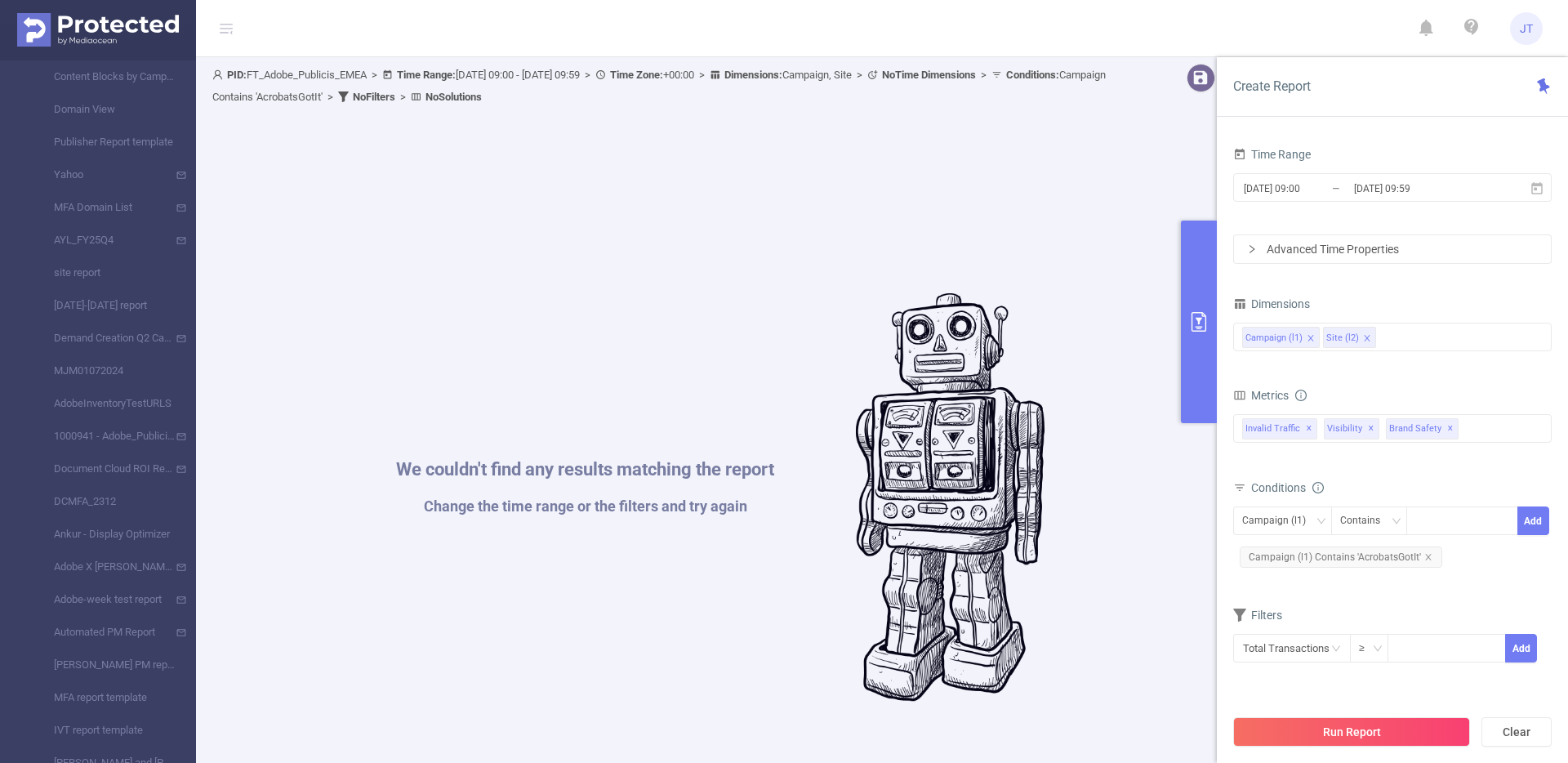
click at [1437, 617] on div "Filters" at bounding box center [1392, 617] width 319 height 27
click at [1524, 737] on button "Clear" at bounding box center [1517, 732] width 70 height 30
type input "2025-09-02 11:00"
type input "2025-09-02 11:59"
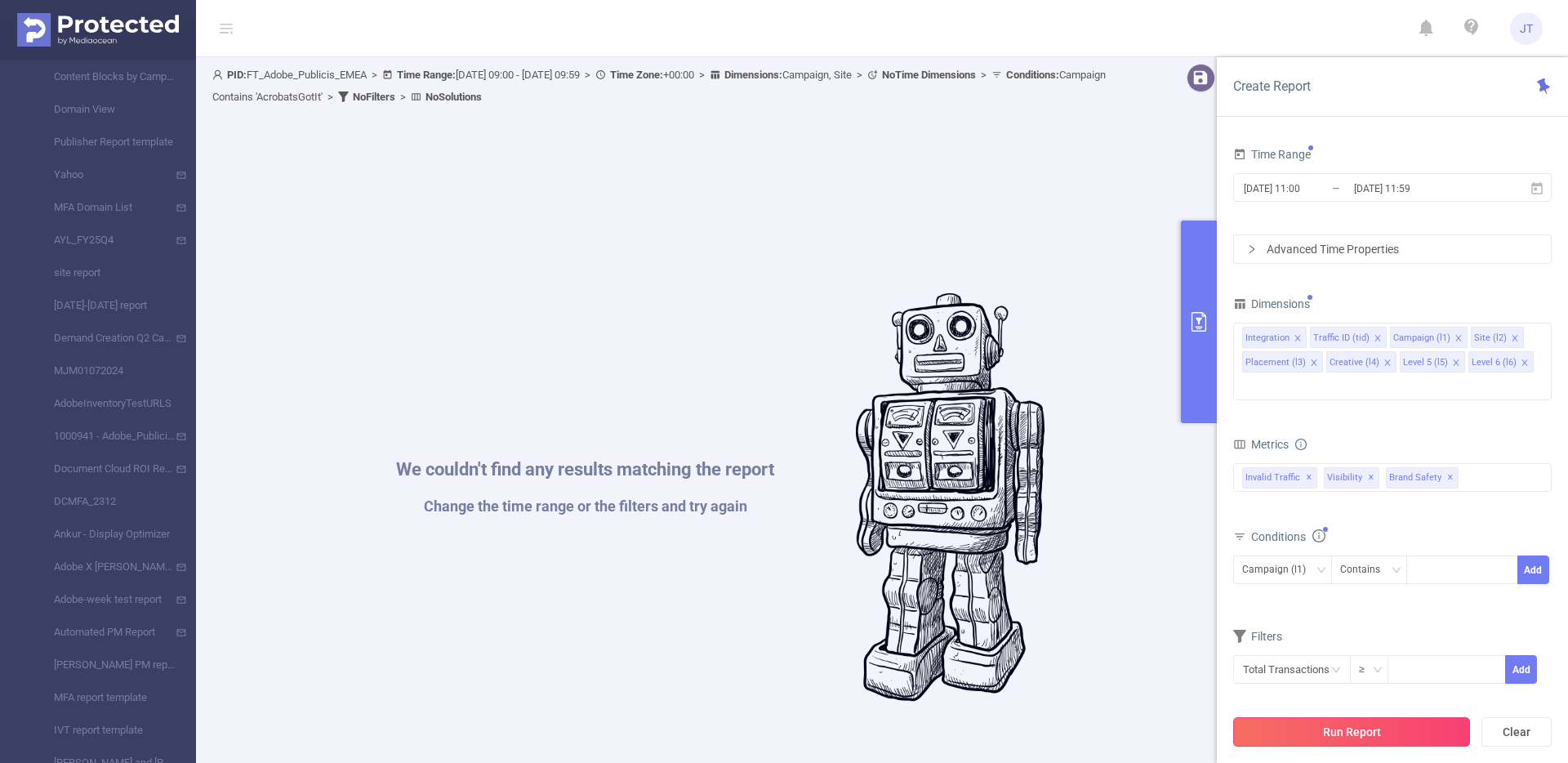
click at [1362, 722] on button "Run Report" at bounding box center [1352, 732] width 237 height 30
click at [1363, 722] on button "Run Report" at bounding box center [1352, 732] width 237 height 30
click at [922, 506] on div "We couldn't find any results matching the report Change the time range or the f…" at bounding box center [720, 497] width 1000 height 763
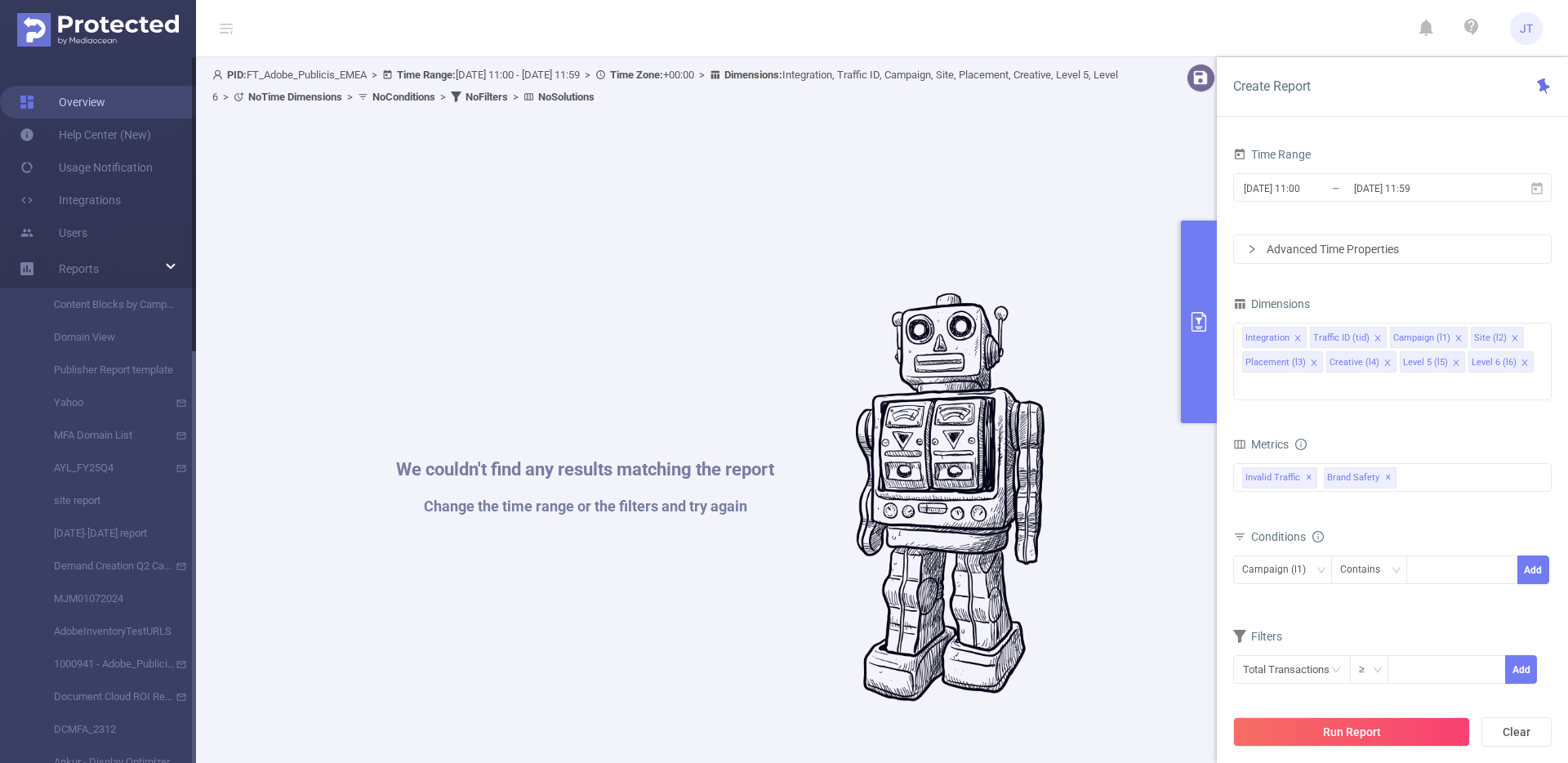
click at [105, 108] on link "Overview" at bounding box center [63, 102] width 86 height 32
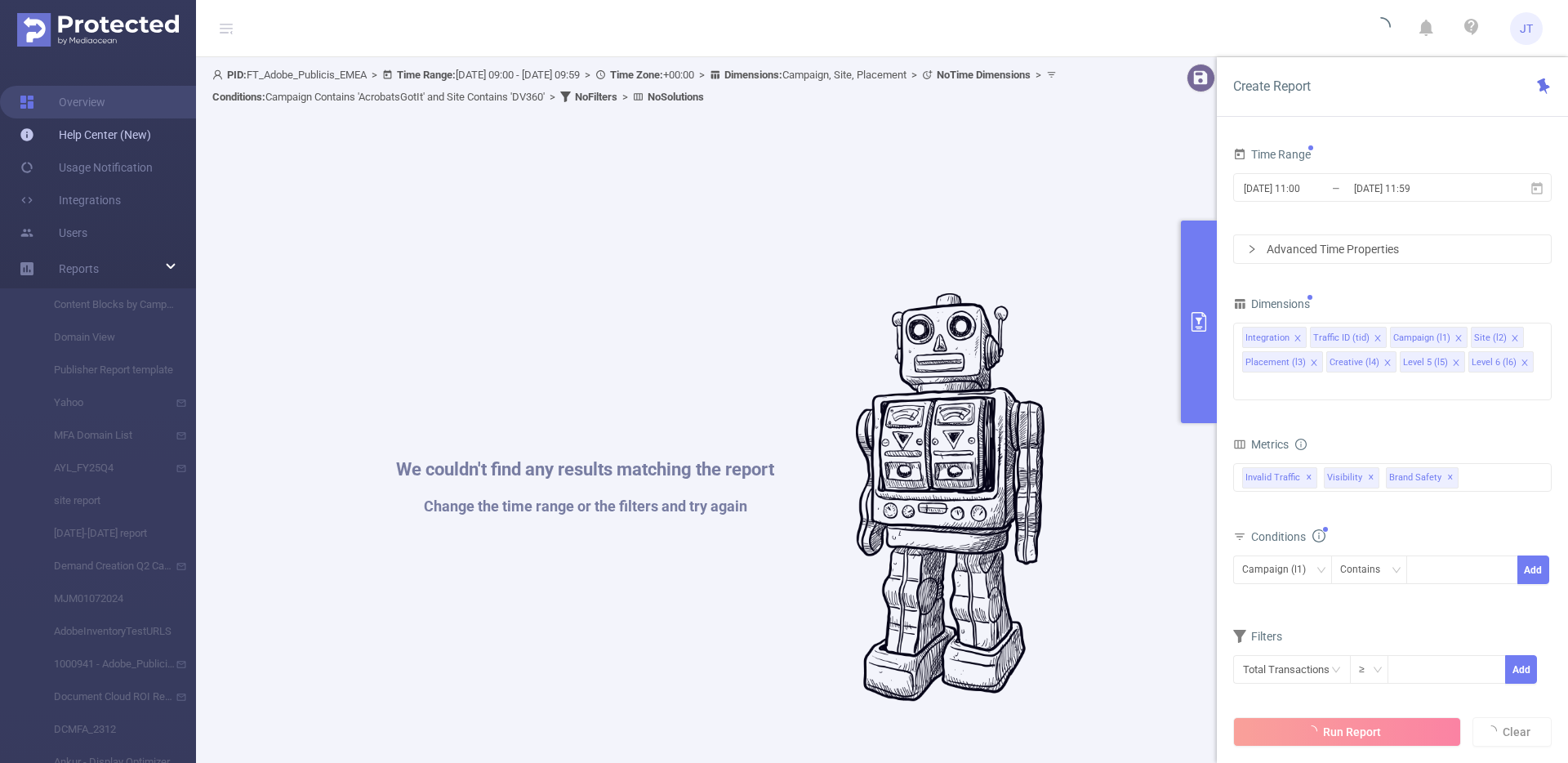
click at [118, 138] on link "Help Center (New)" at bounding box center [85, 134] width 132 height 32
click at [105, 99] on link "Overview" at bounding box center [63, 102] width 86 height 32
click at [1186, 305] on button "primary" at bounding box center [1199, 321] width 36 height 203
